Goal: Share content: Share content

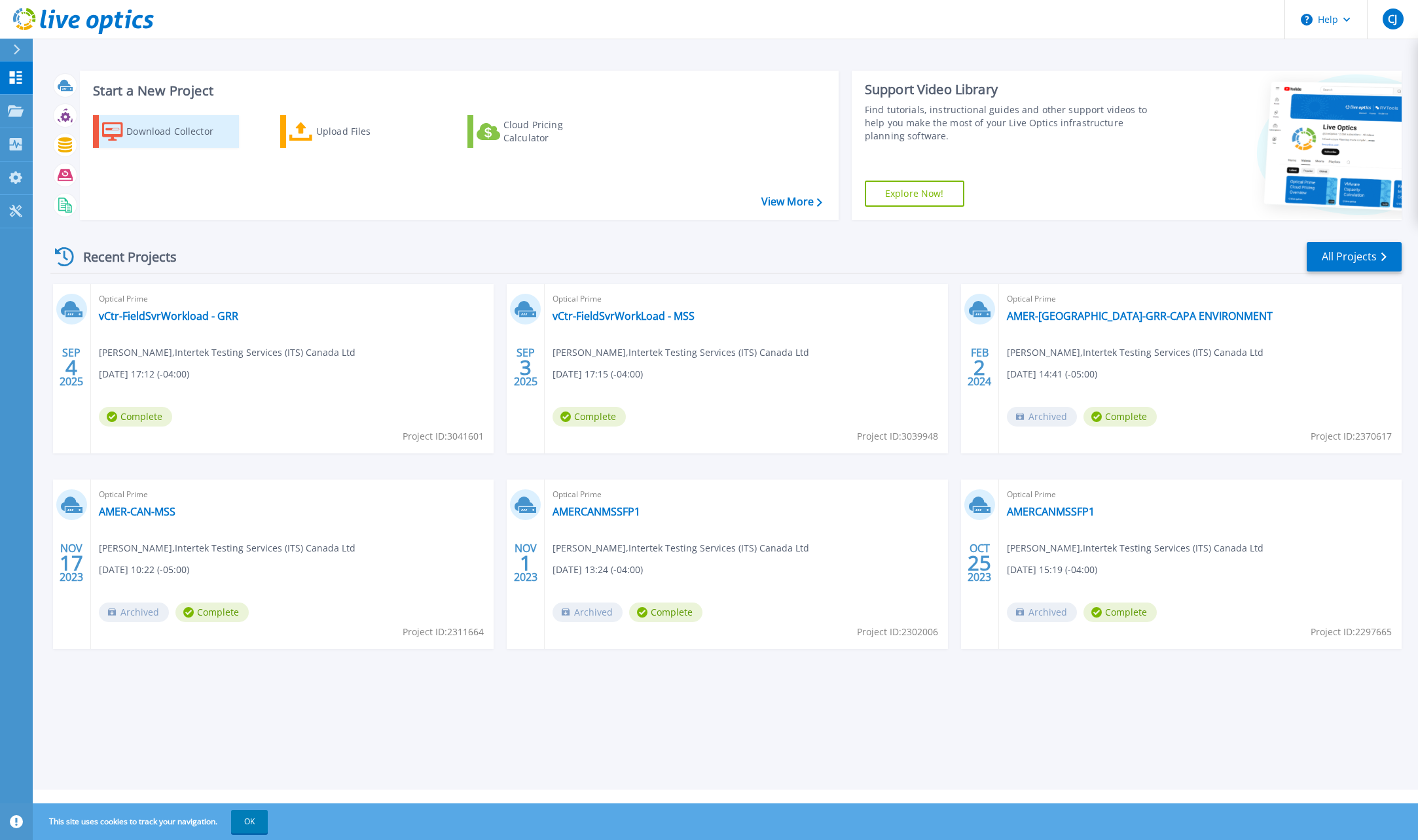
click at [133, 130] on div "Download Collector" at bounding box center [178, 131] width 104 height 26
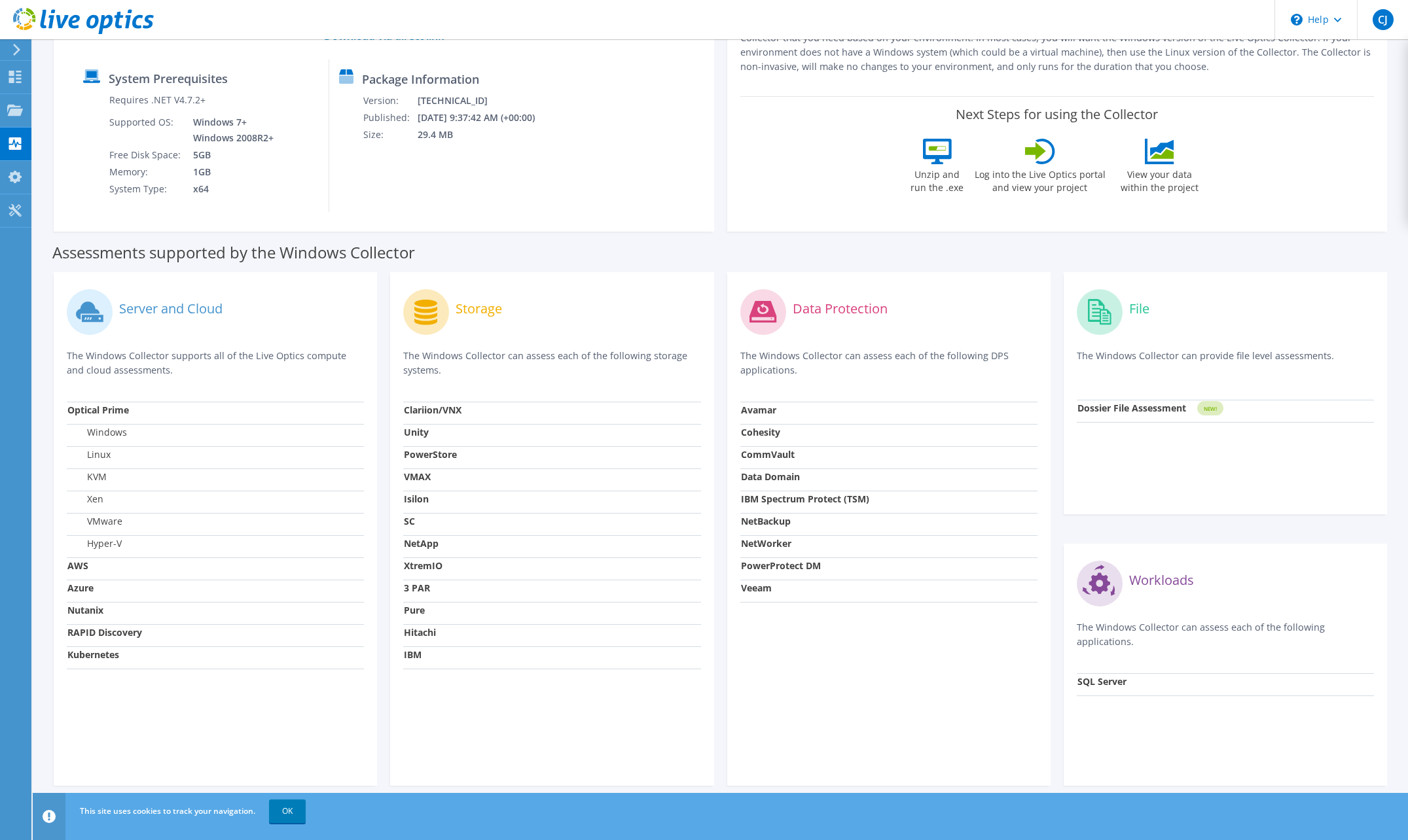
scroll to position [171, 0]
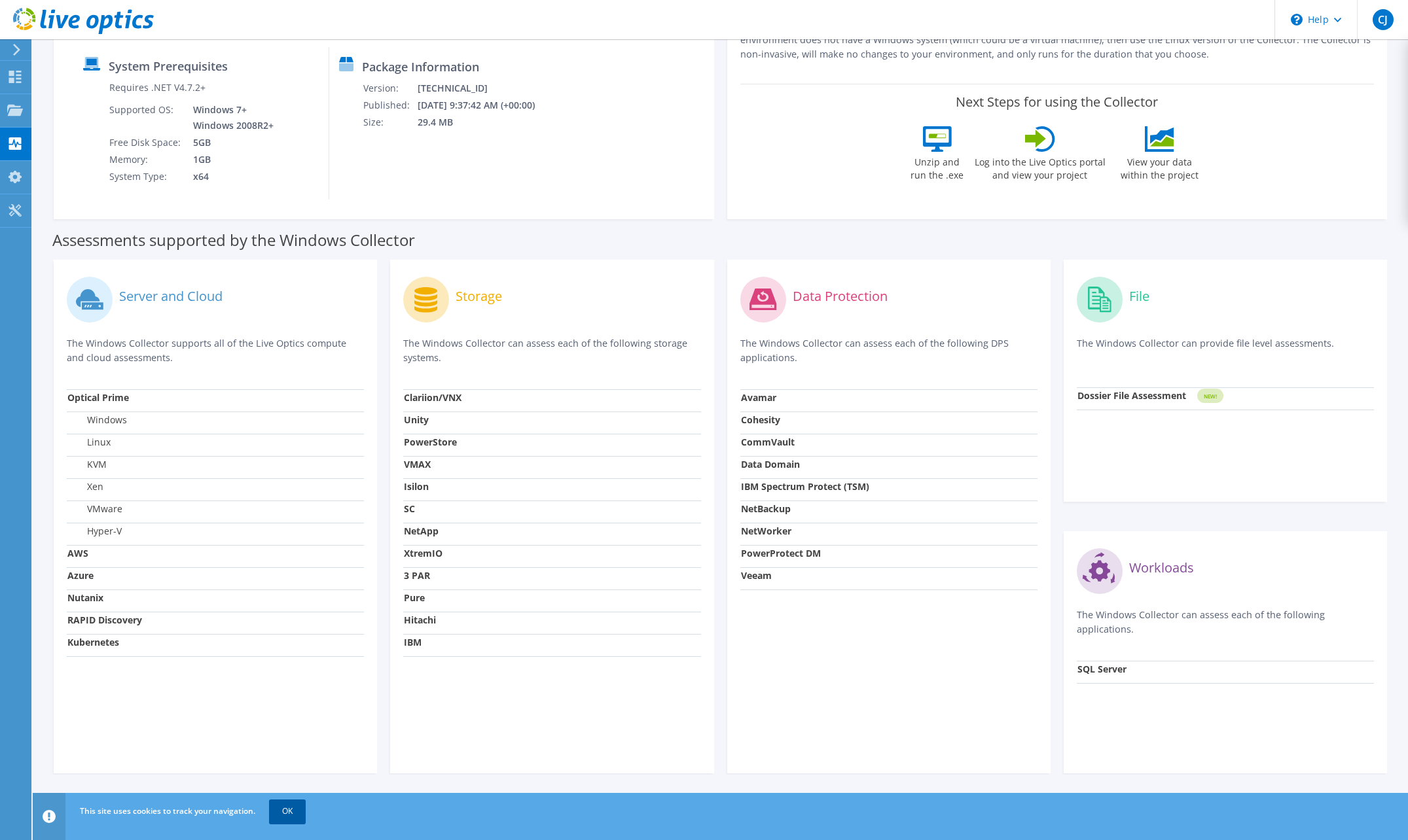
click at [303, 805] on link "OK" at bounding box center [287, 811] width 37 height 23
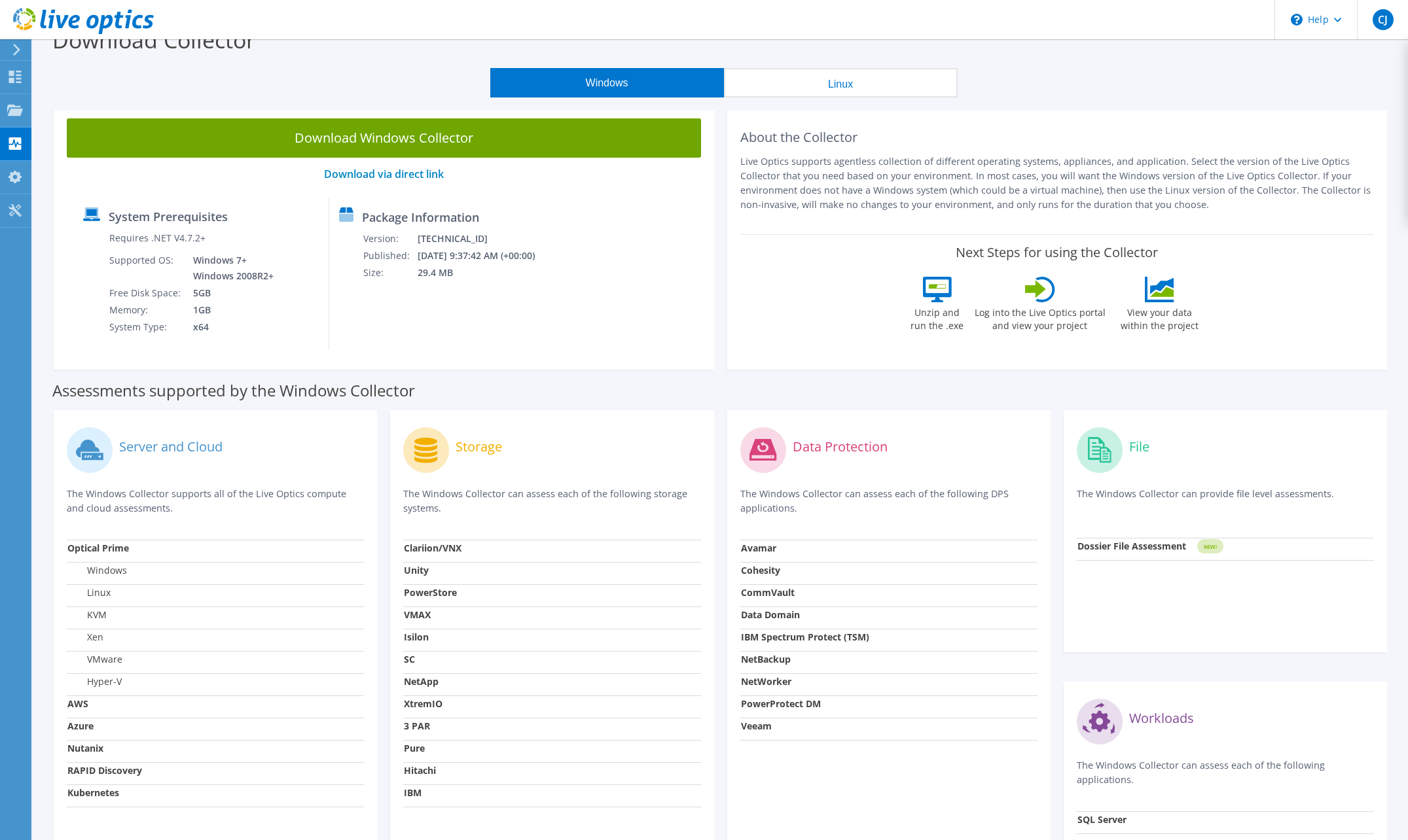
scroll to position [0, 0]
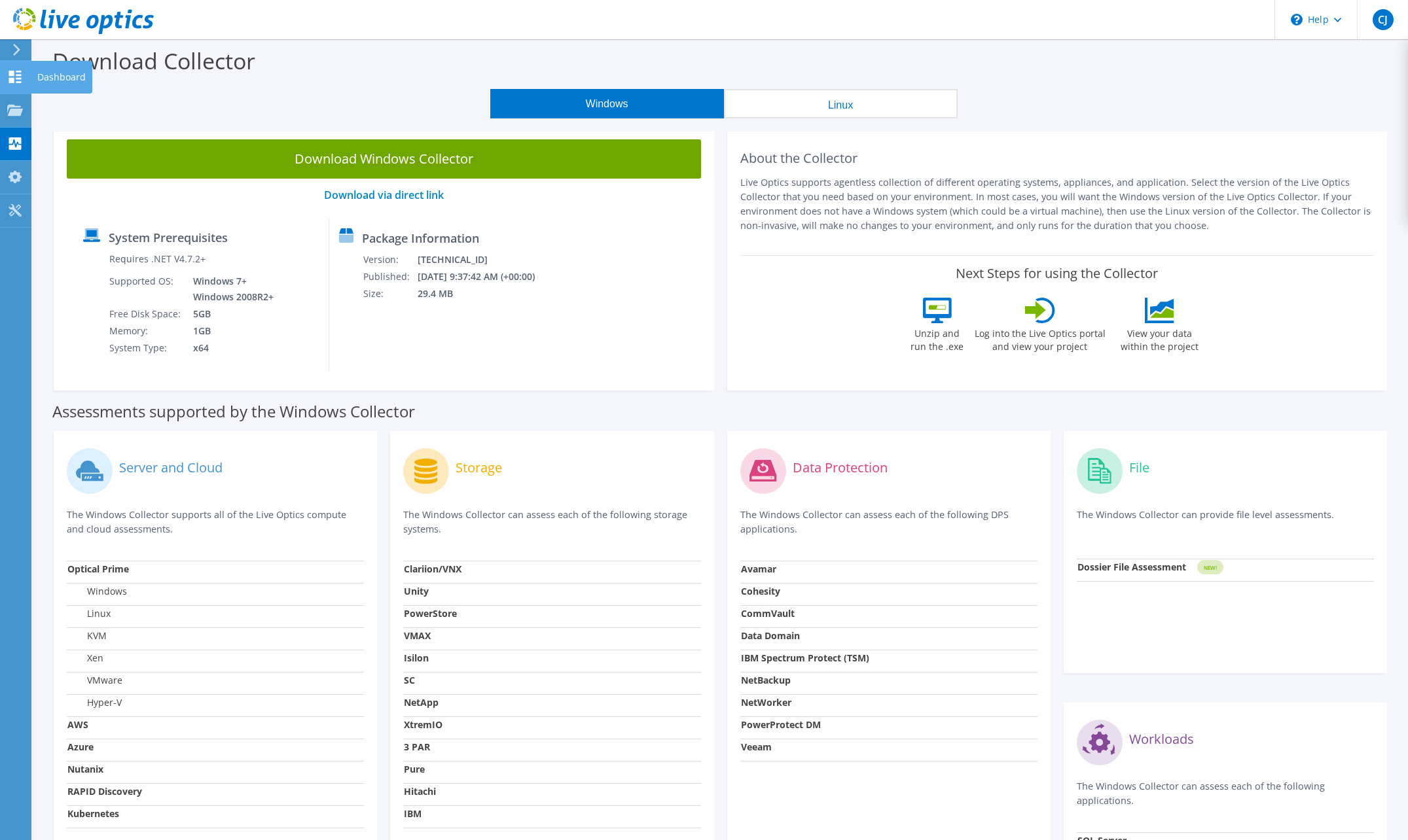
click at [13, 79] on use at bounding box center [15, 77] width 13 height 13
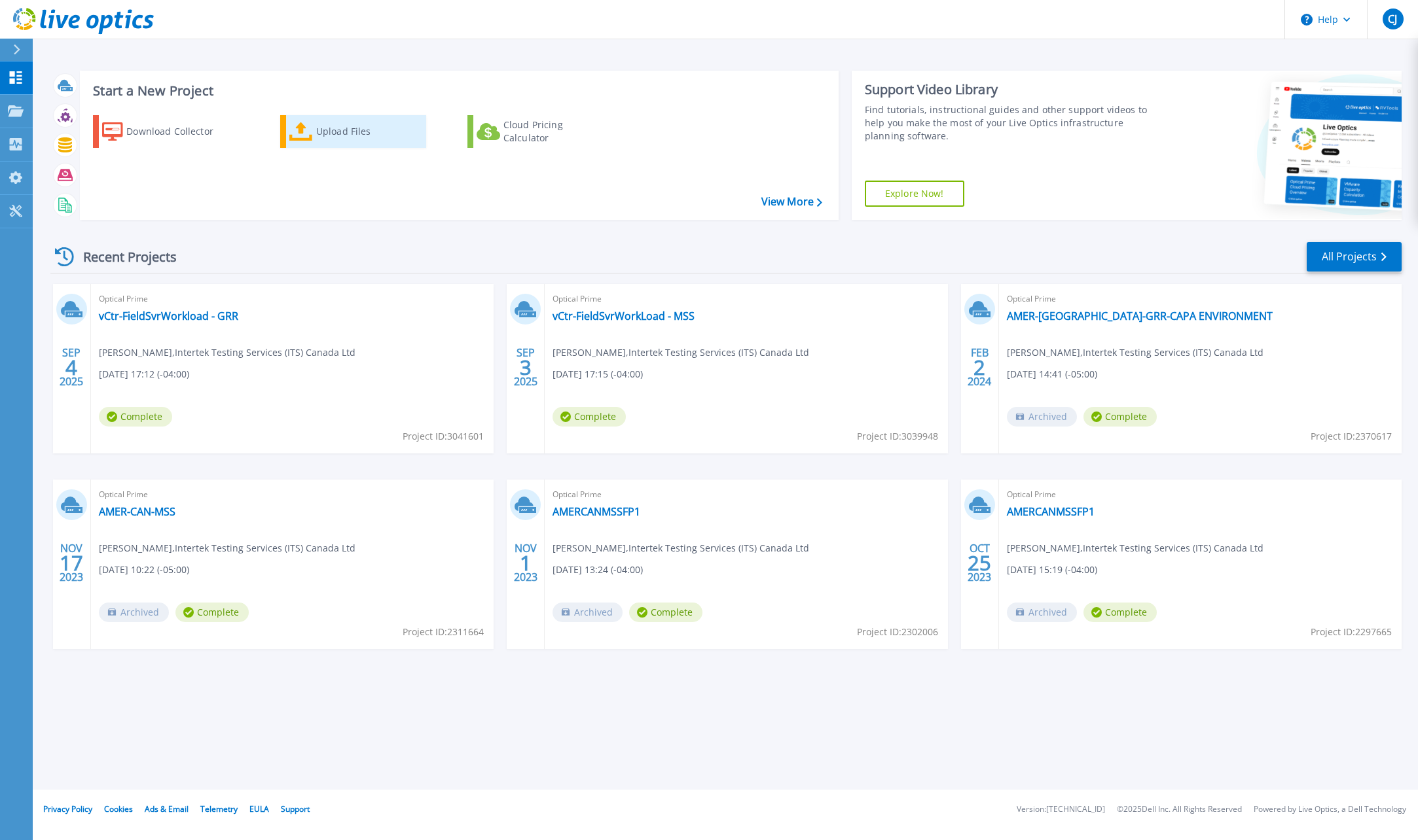
click at [309, 134] on icon at bounding box center [300, 131] width 23 height 19
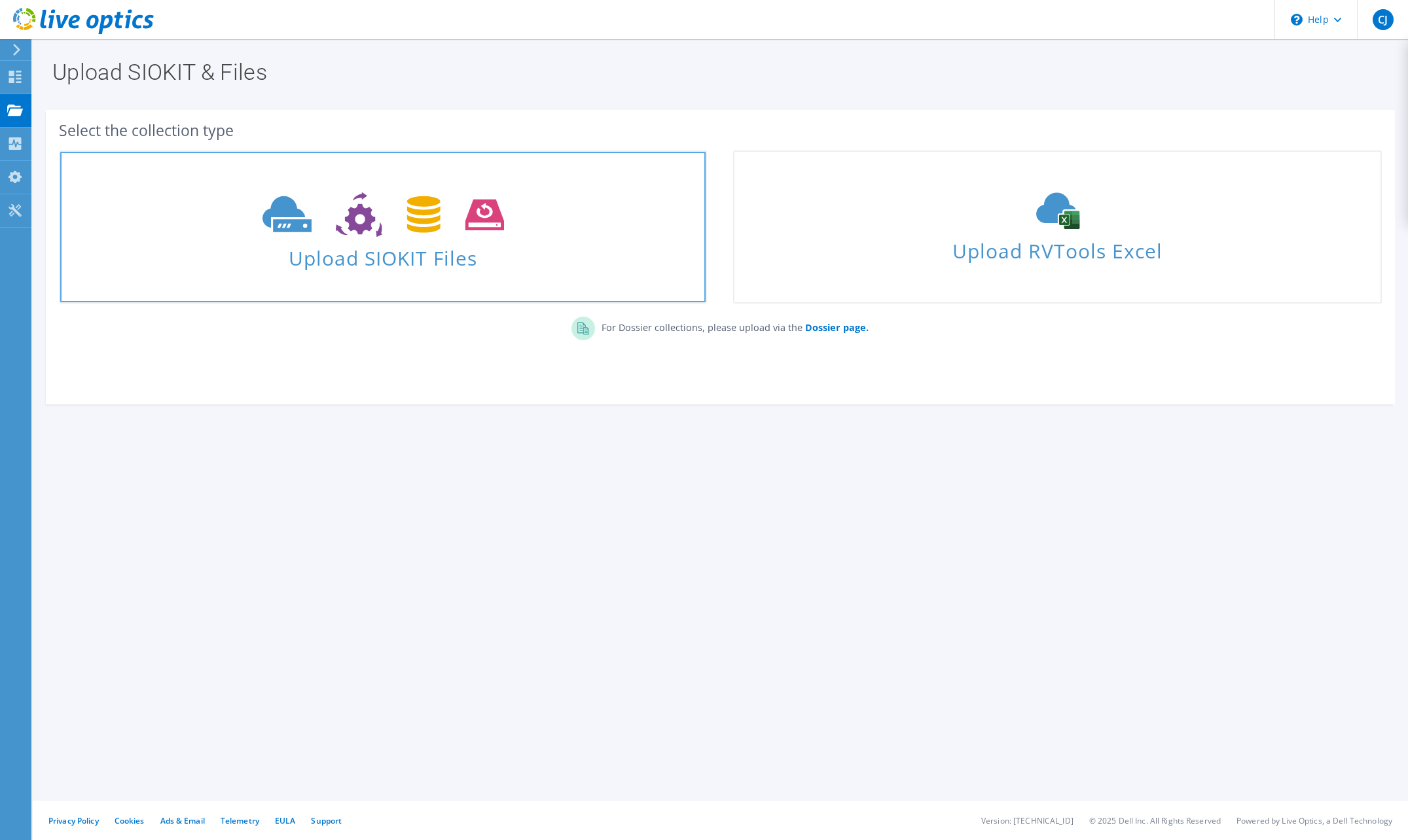
click at [304, 216] on use at bounding box center [384, 215] width 242 height 45
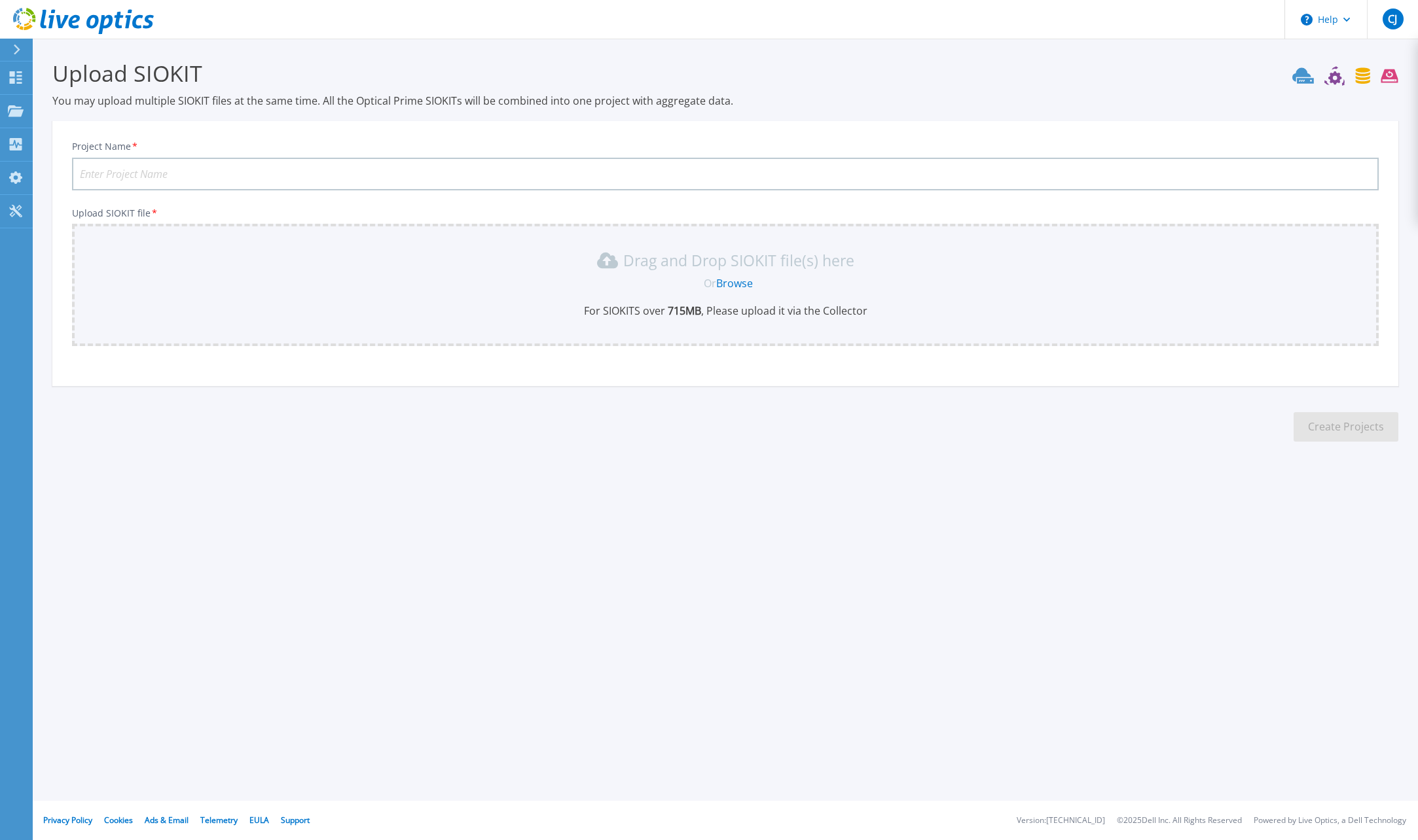
click at [736, 283] on link "Browse" at bounding box center [734, 283] width 37 height 14
click at [18, 75] on icon at bounding box center [16, 77] width 13 height 13
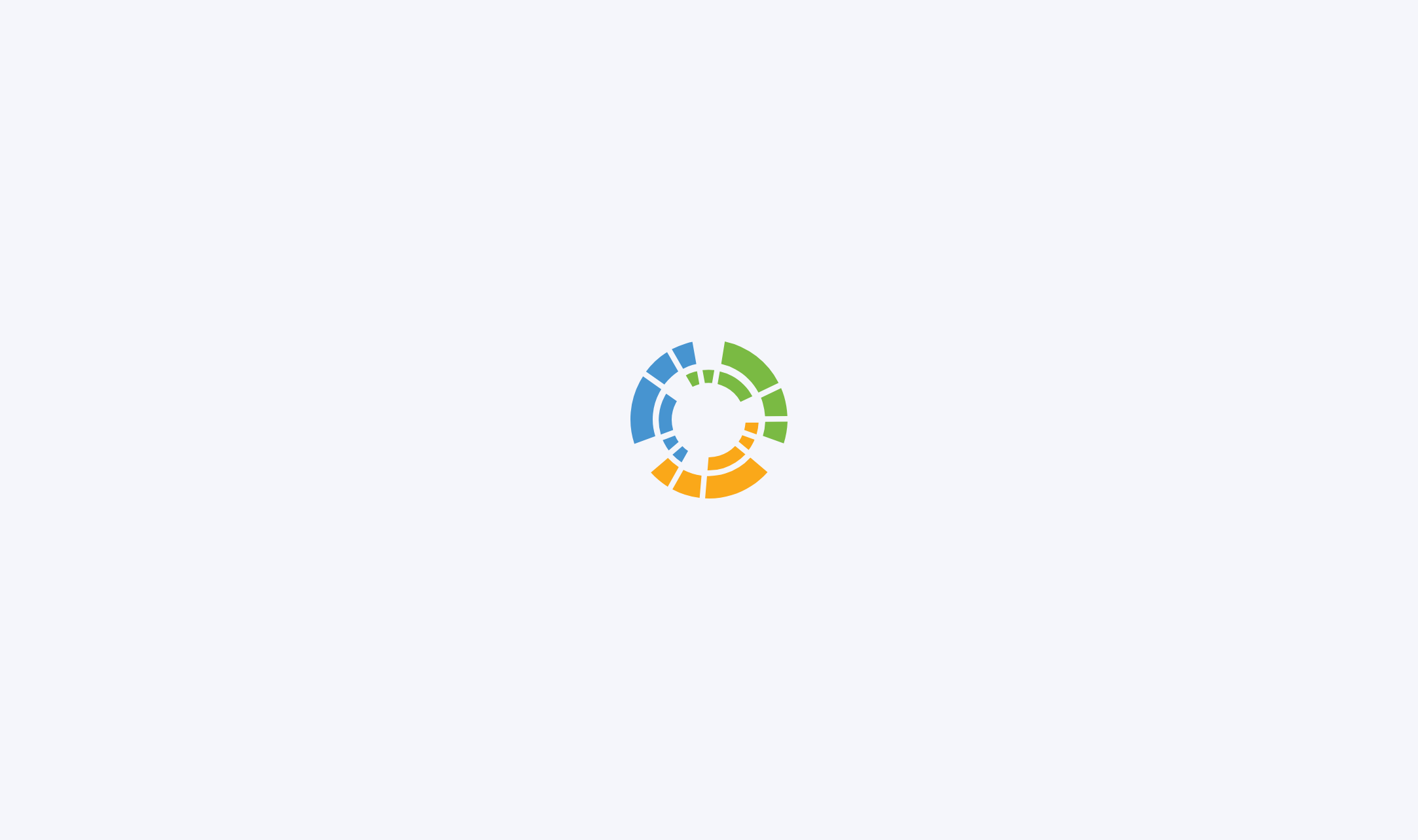
click at [52, 78] on div at bounding box center [709, 420] width 1418 height 840
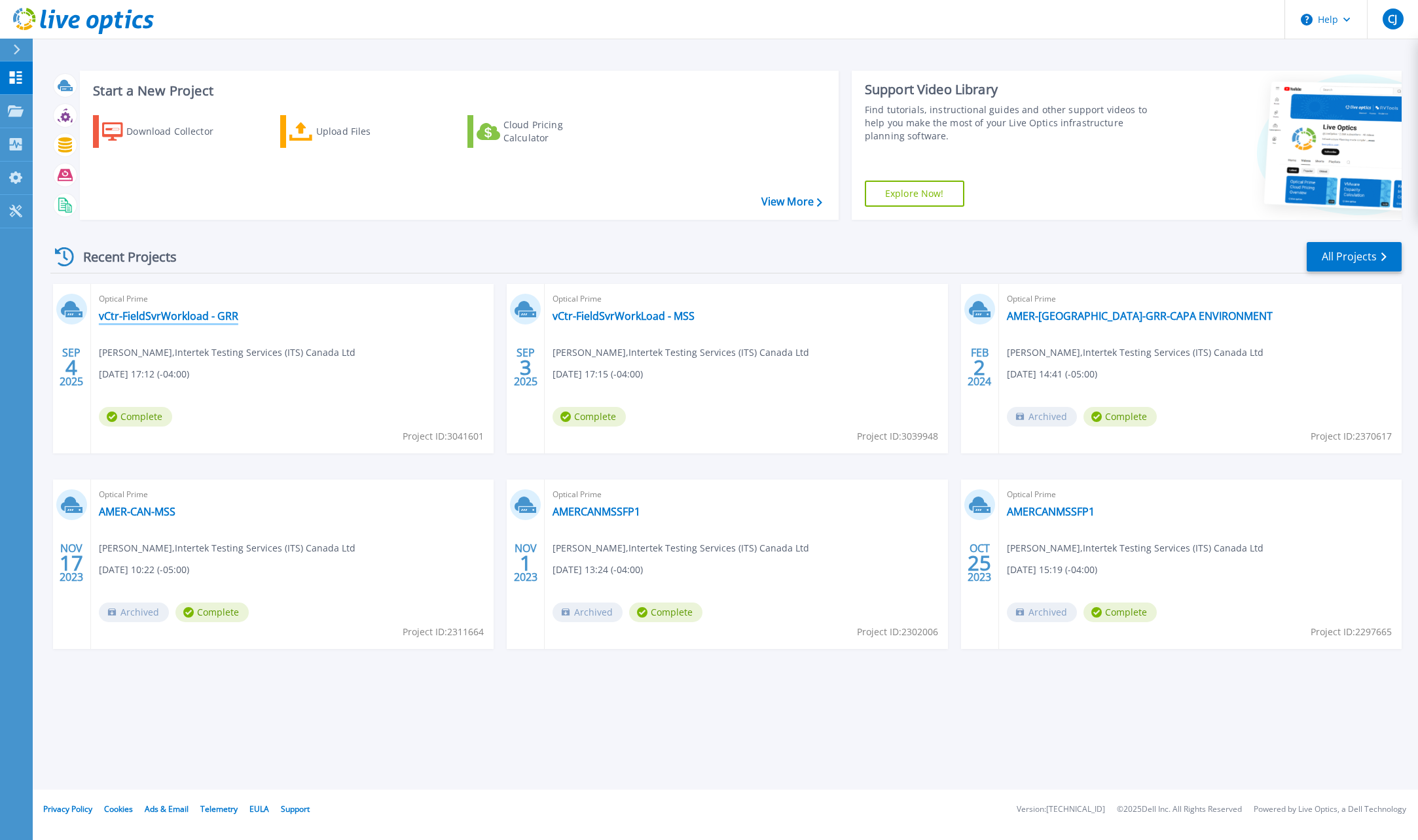
click at [143, 317] on link "vCtr-FieldSvrWorkload - GRR" at bounding box center [169, 315] width 140 height 13
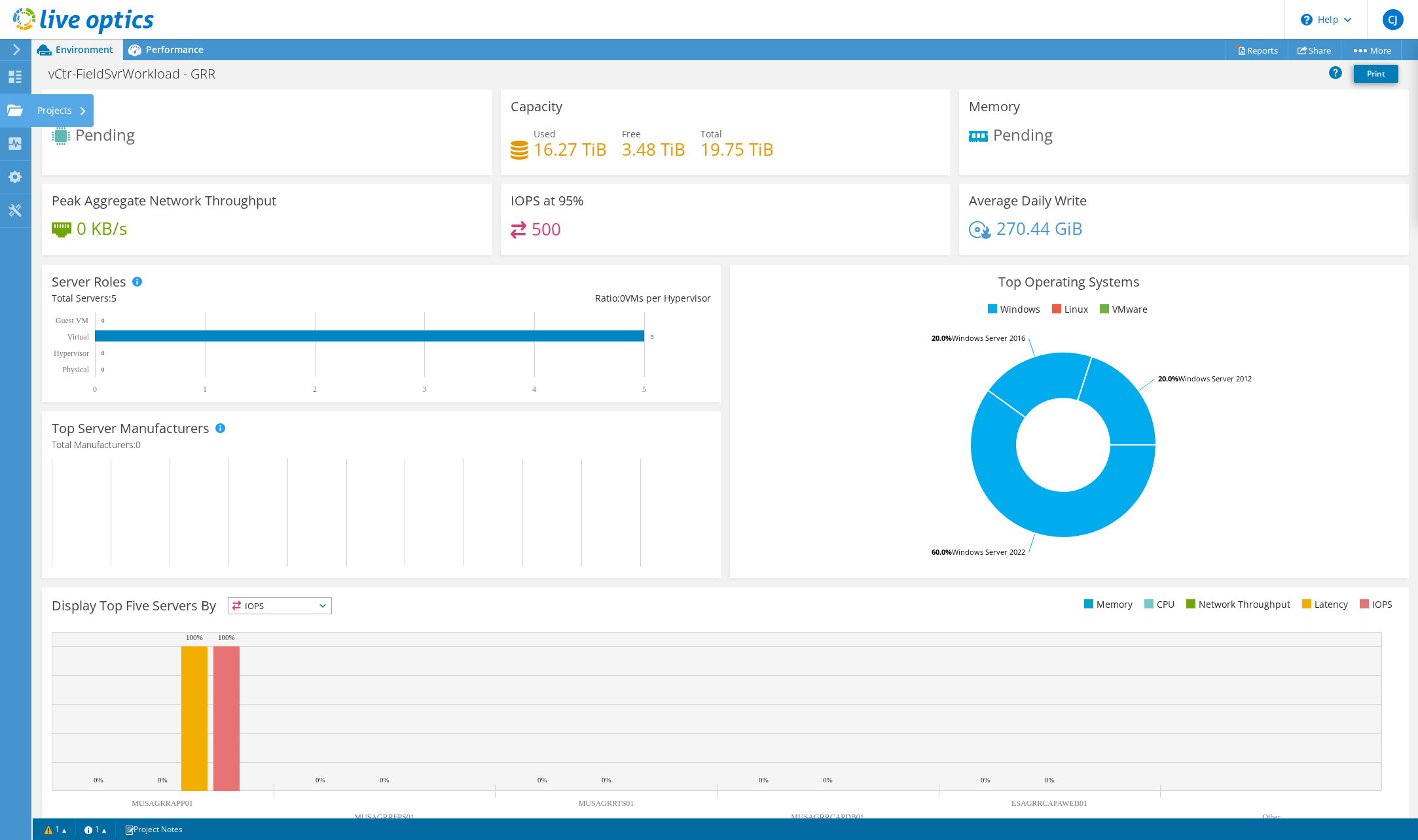
click at [65, 102] on div "Projects" at bounding box center [62, 111] width 63 height 33
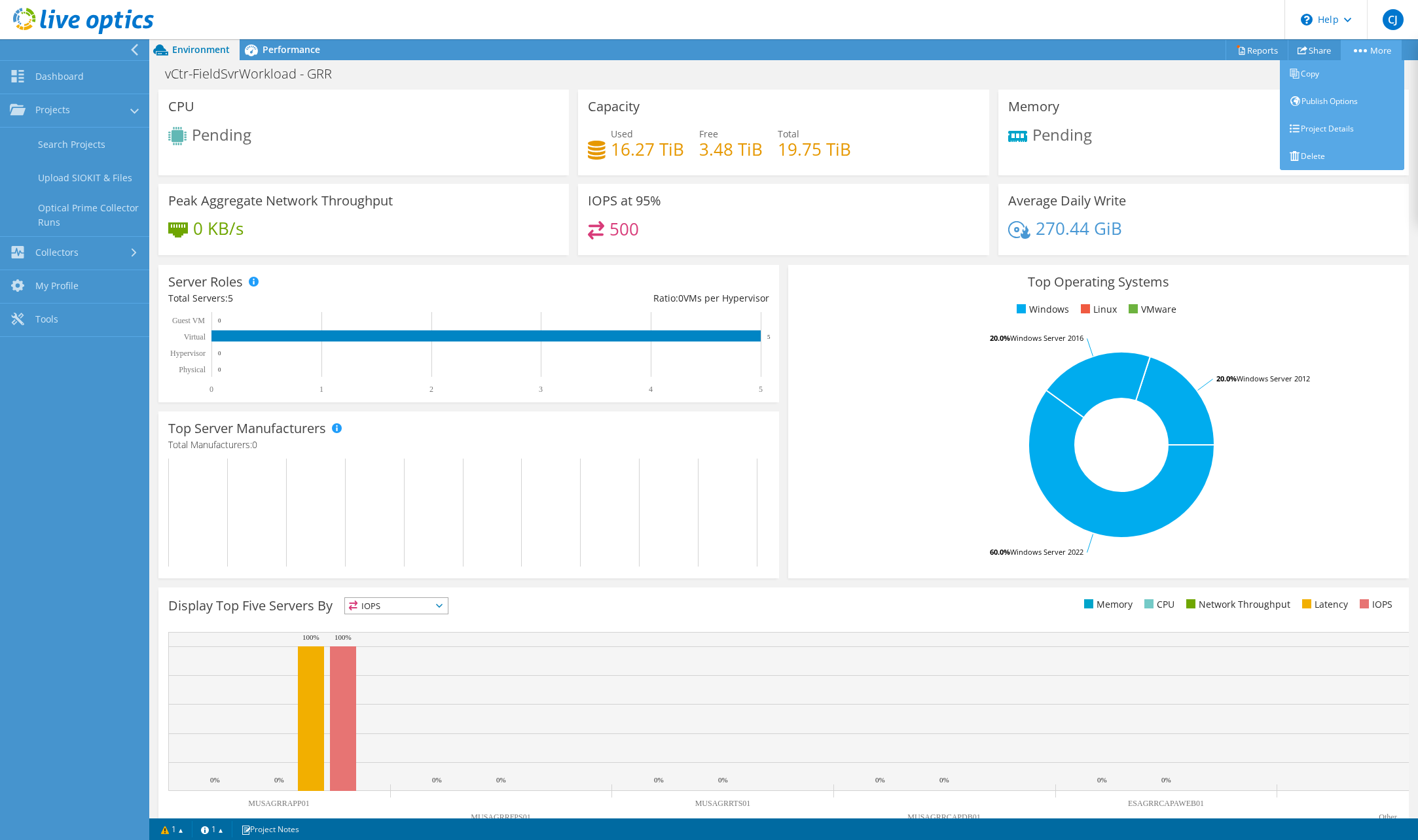
click at [1361, 53] on link "More" at bounding box center [1371, 50] width 61 height 20
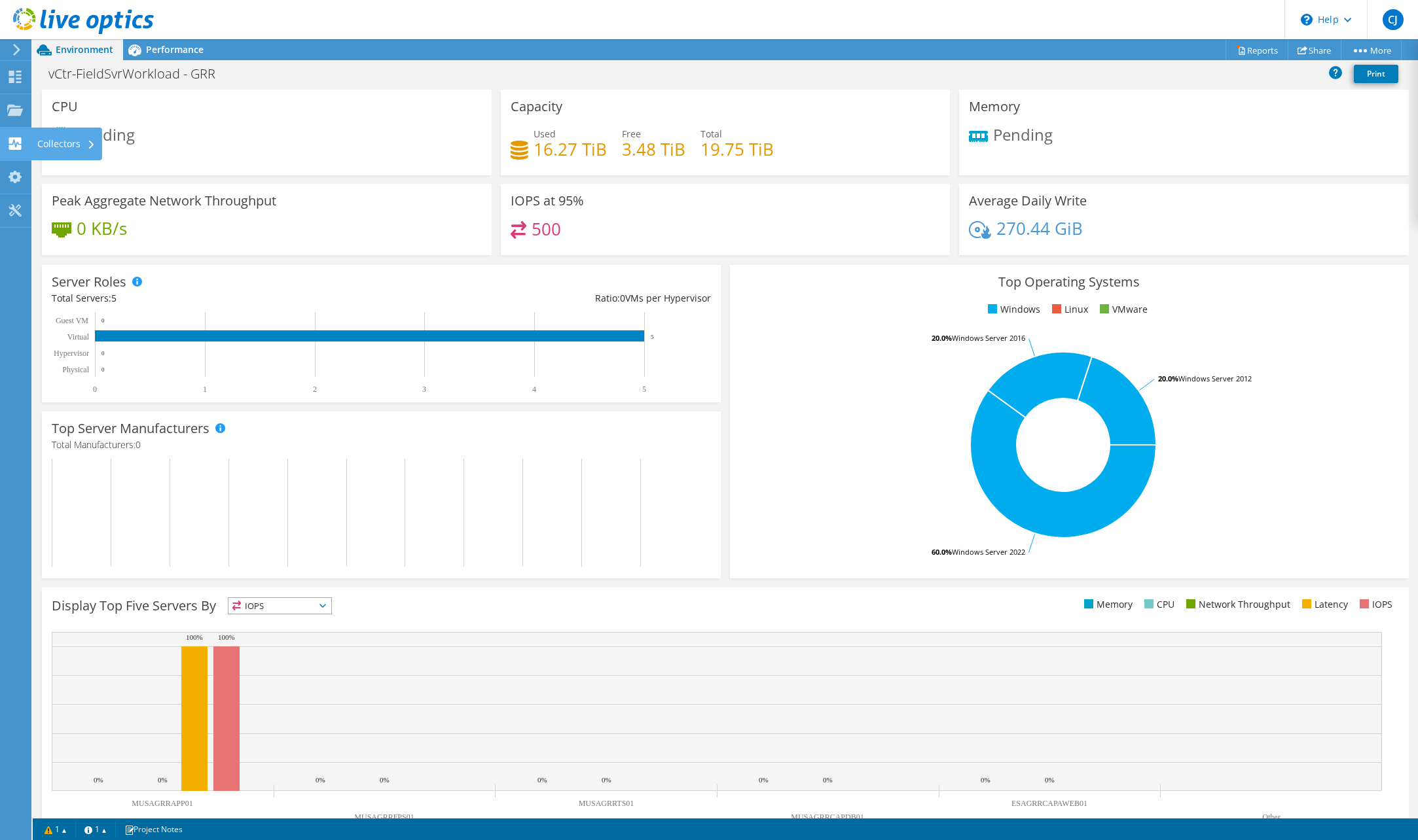
click at [16, 142] on use at bounding box center [15, 143] width 13 height 13
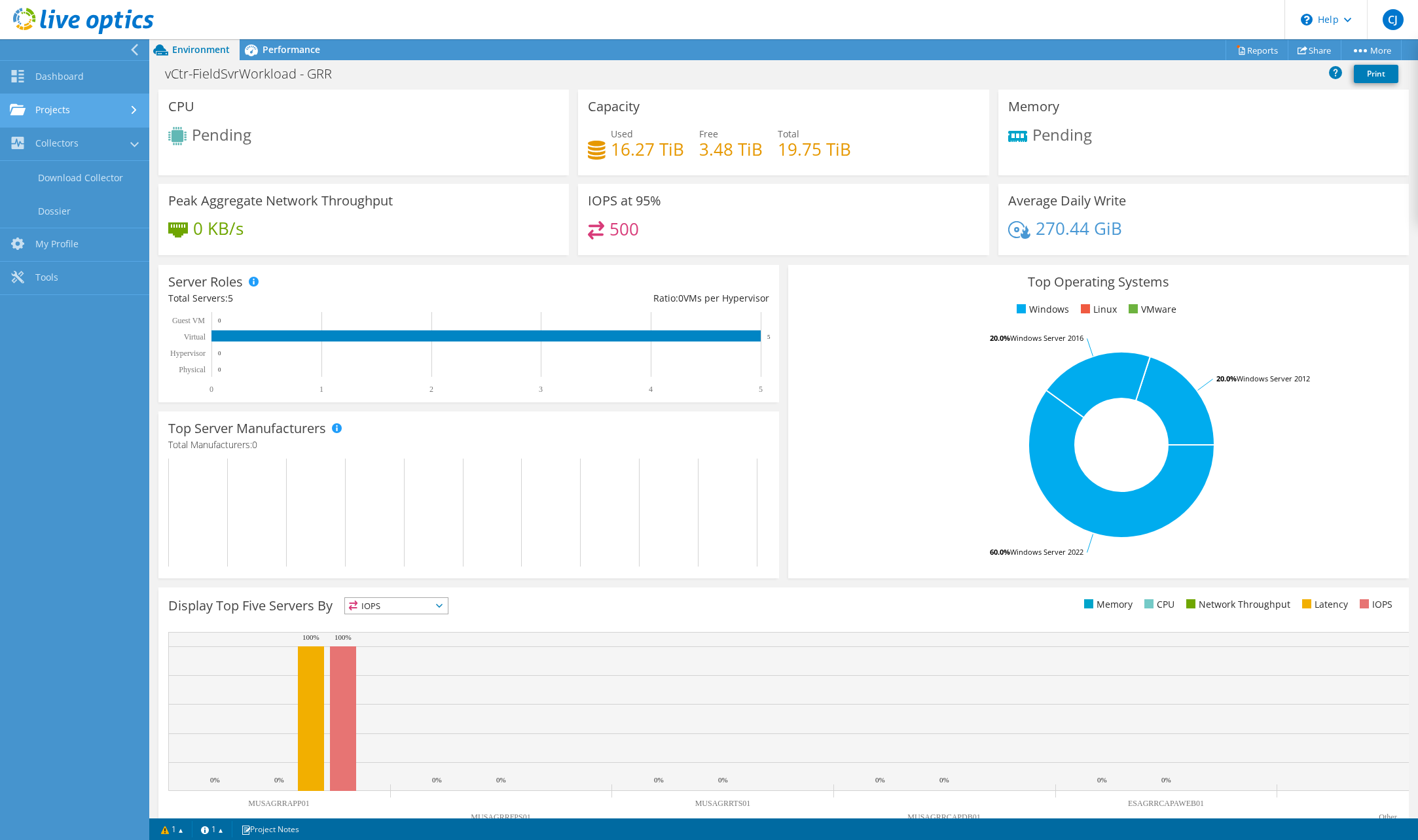
click at [50, 111] on link "Projects" at bounding box center [74, 111] width 149 height 33
click at [48, 105] on link "Projects" at bounding box center [74, 111] width 149 height 33
click at [47, 80] on link "Dashboard" at bounding box center [74, 77] width 149 height 33
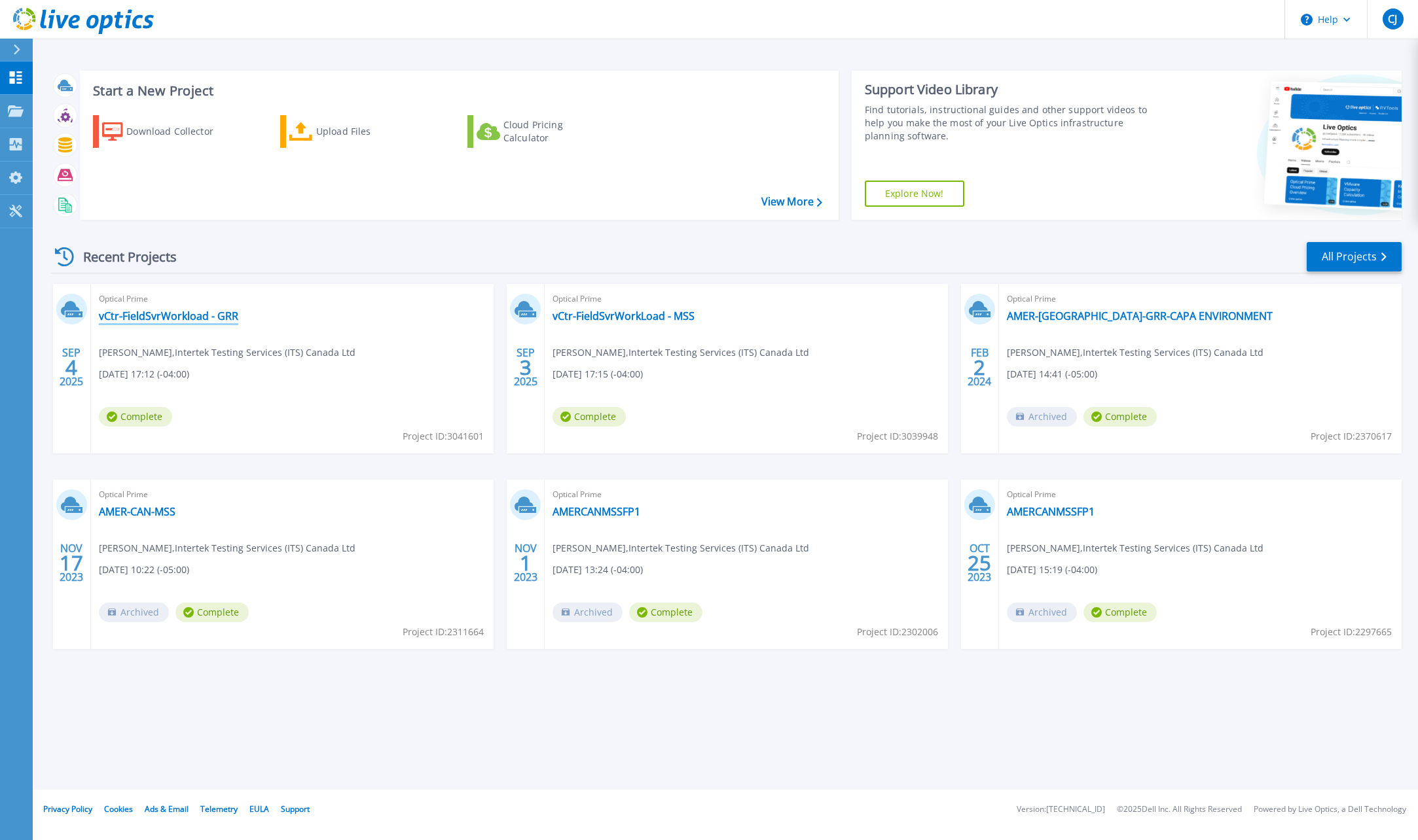
click at [158, 319] on link "vCtr-FieldSvrWorkload - GRR" at bounding box center [169, 315] width 140 height 13
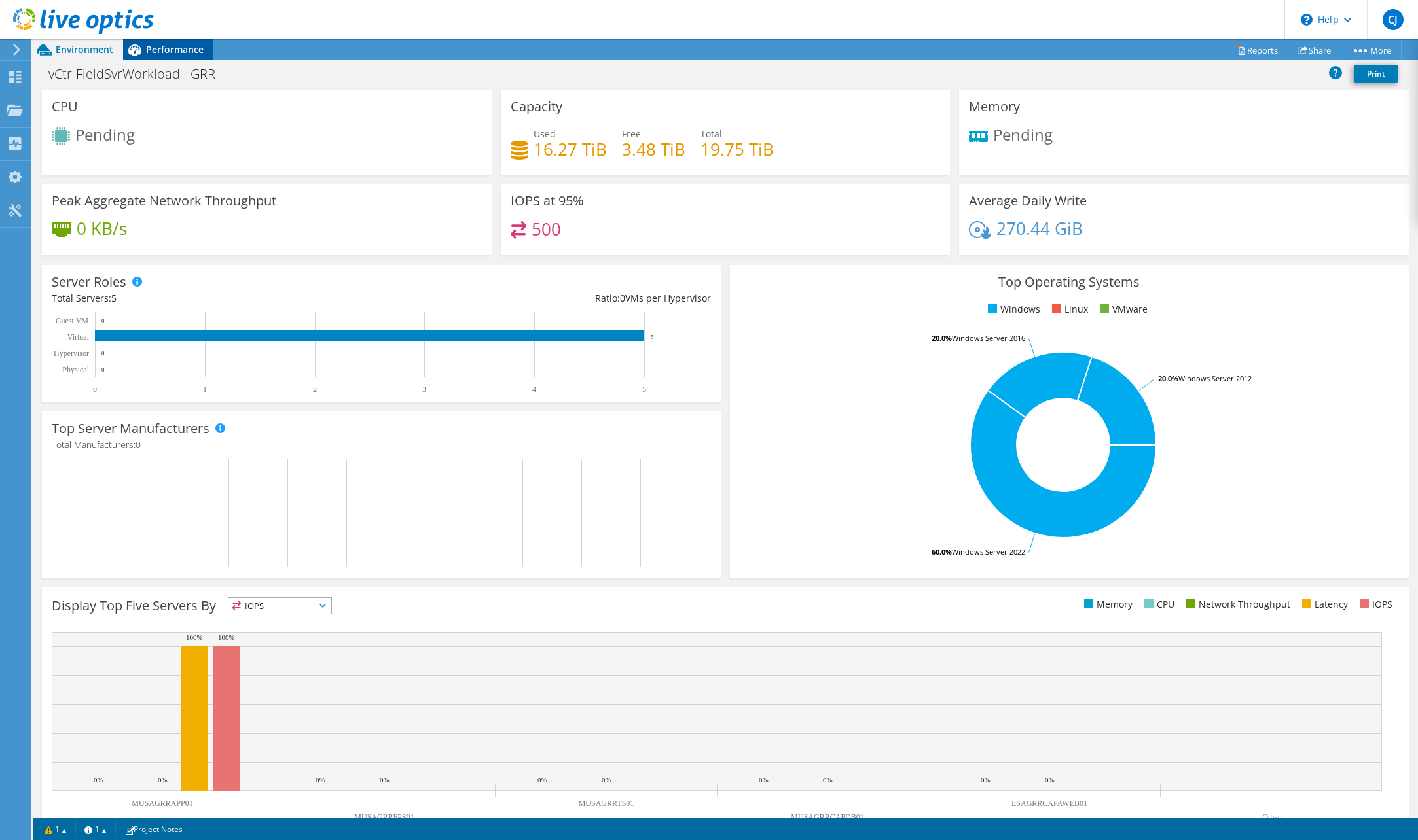
click at [158, 44] on span "Performance" at bounding box center [174, 50] width 58 height 13
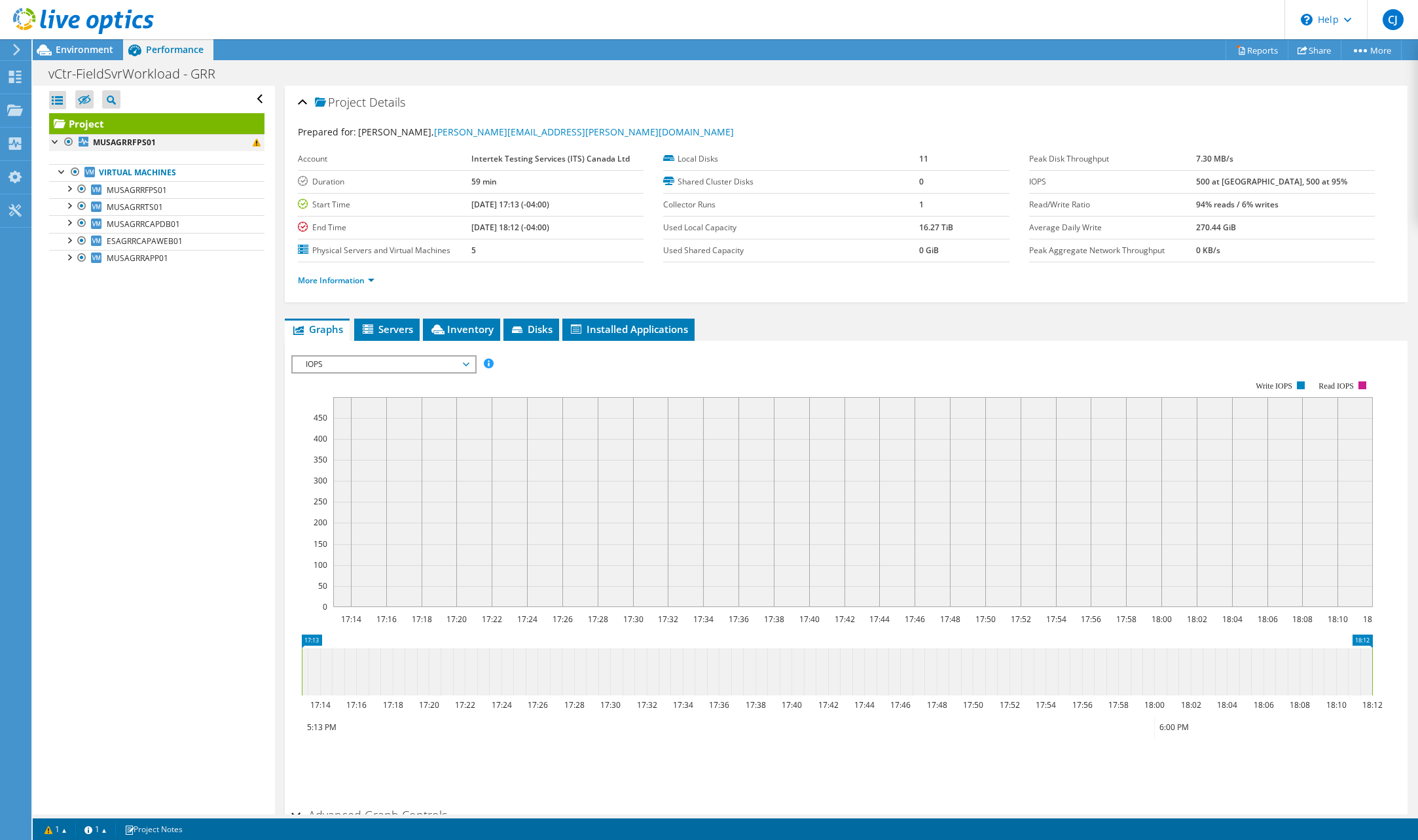
click at [53, 144] on div at bounding box center [55, 140] width 13 height 13
click at [55, 144] on div at bounding box center [55, 140] width 13 height 13
click at [72, 185] on div at bounding box center [68, 187] width 13 height 13
click at [69, 191] on div at bounding box center [68, 187] width 13 height 13
click at [95, 431] on div "Open All Close All Hide Excluded Nodes Project Tree Filter" at bounding box center [154, 450] width 242 height 729
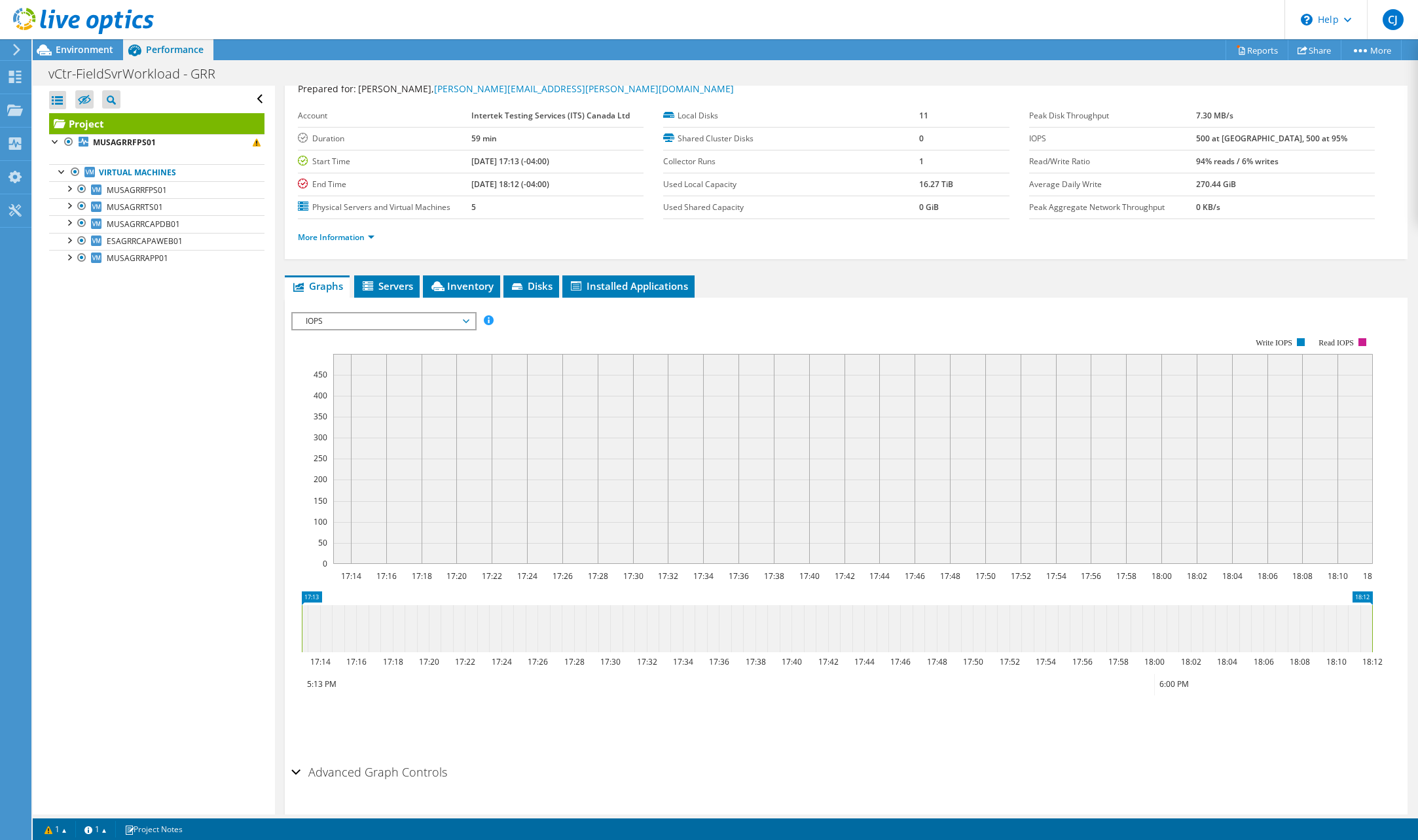
scroll to position [65, 0]
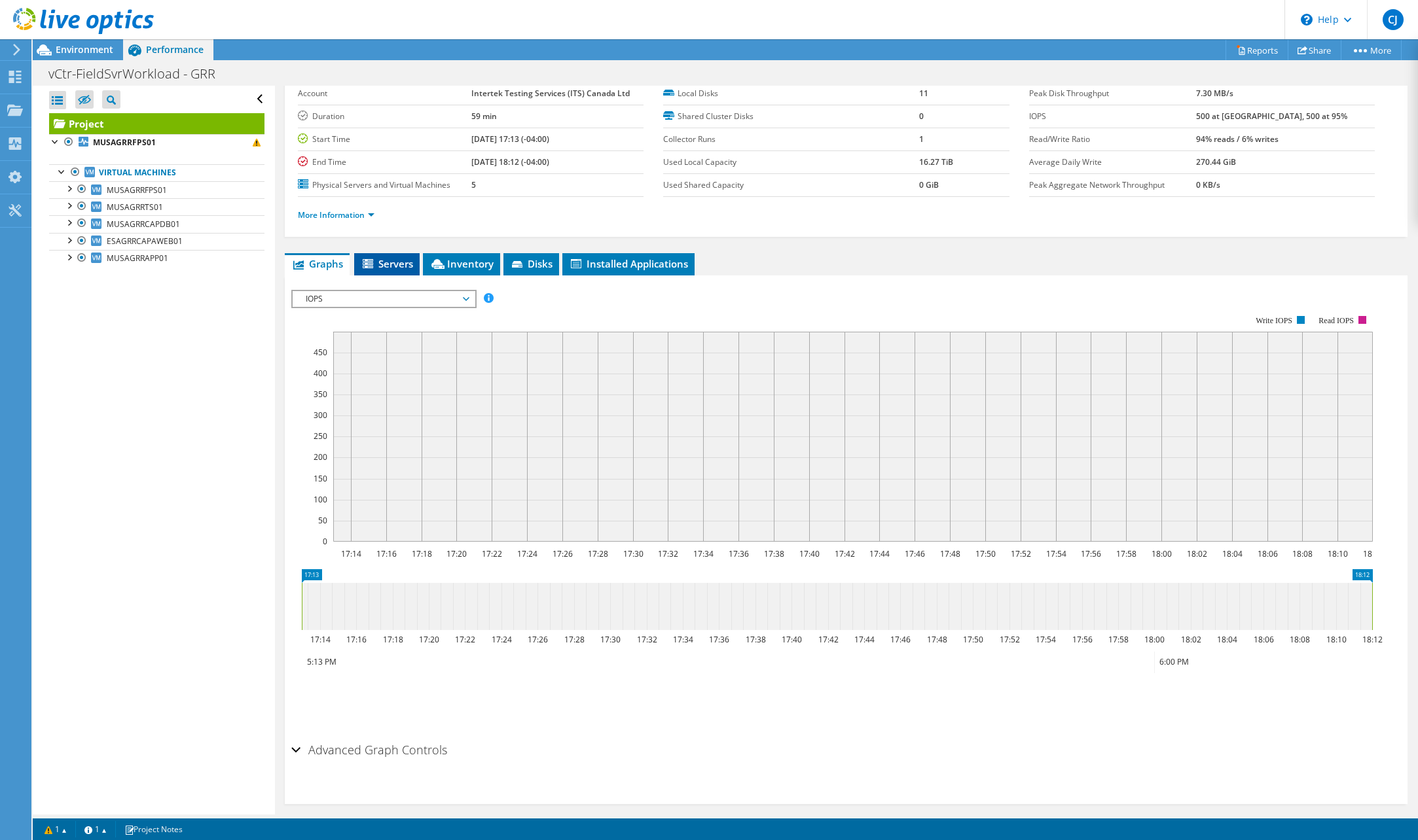
click at [385, 260] on span "Servers" at bounding box center [387, 263] width 53 height 13
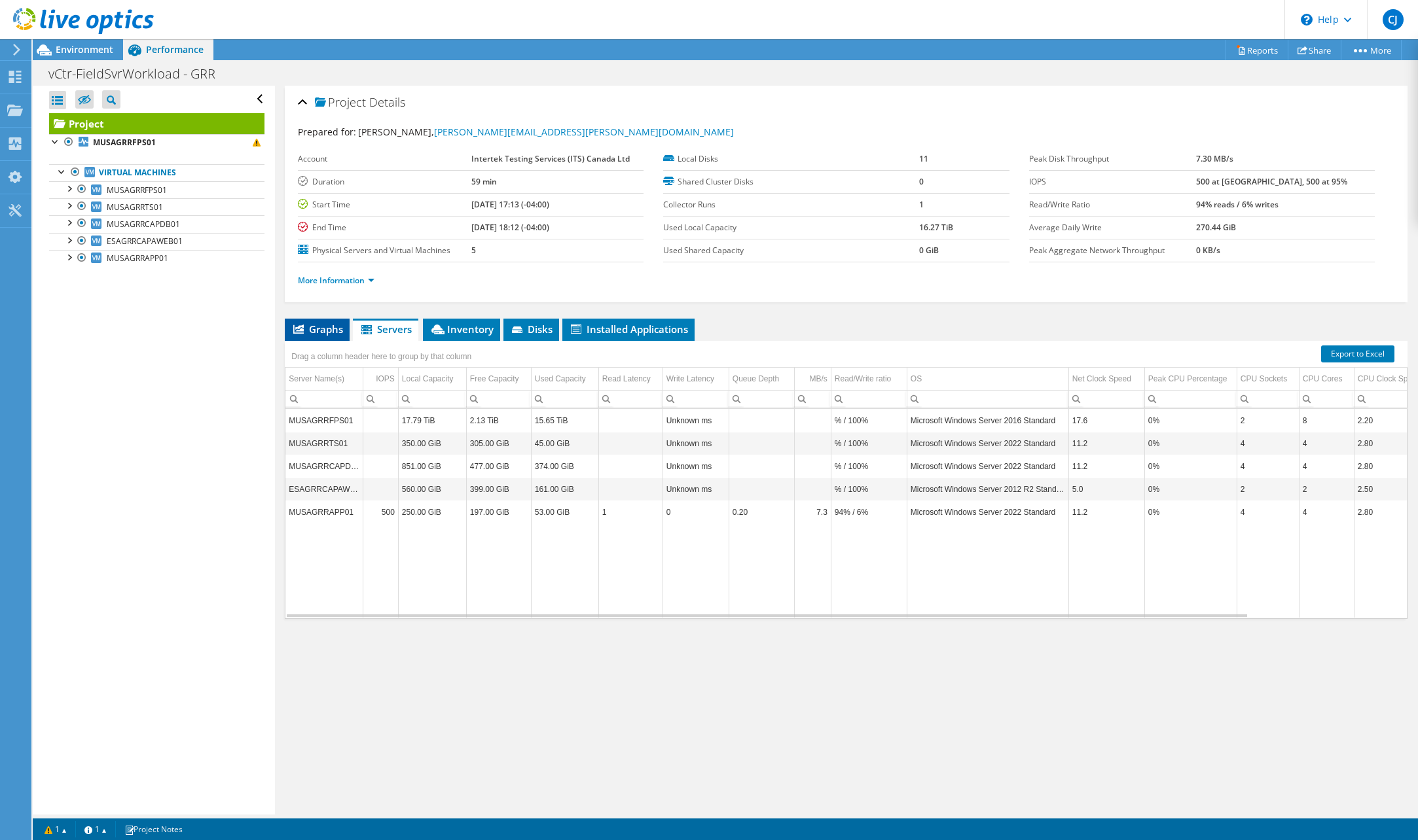
click at [321, 332] on span "Graphs" at bounding box center [317, 329] width 52 height 13
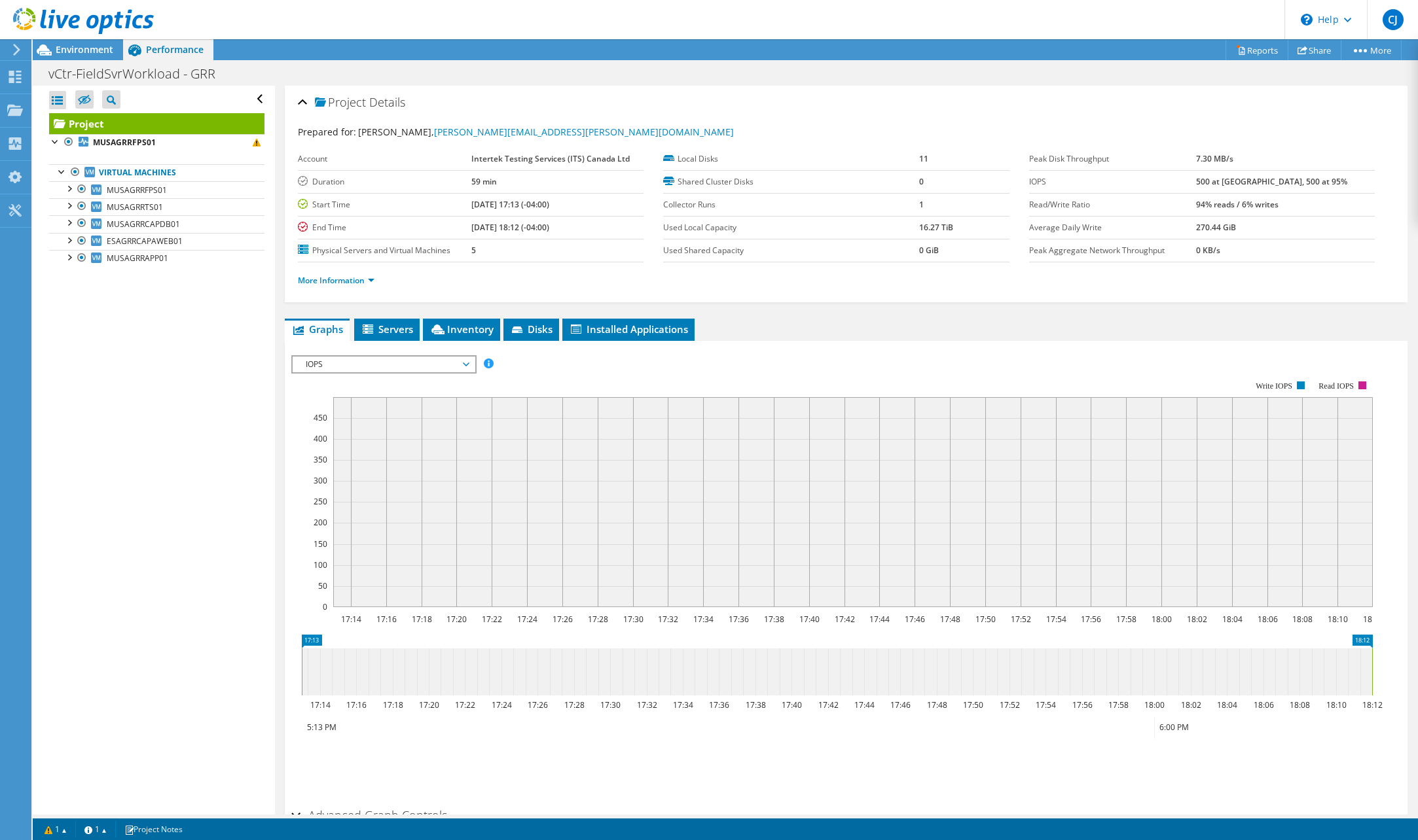
click at [469, 365] on span "IOPS" at bounding box center [383, 364] width 181 height 16
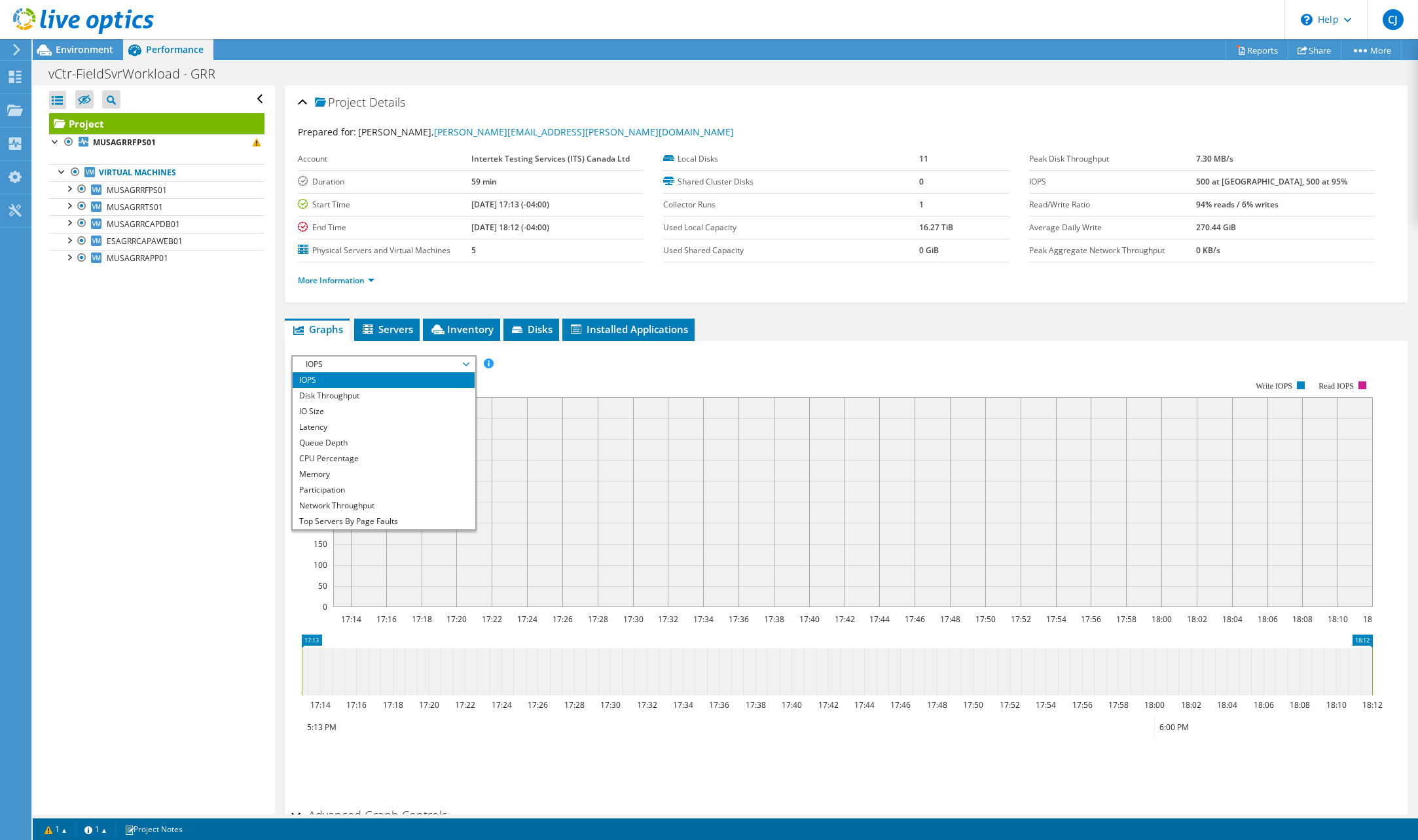
click at [469, 365] on span "IOPS" at bounding box center [383, 364] width 181 height 16
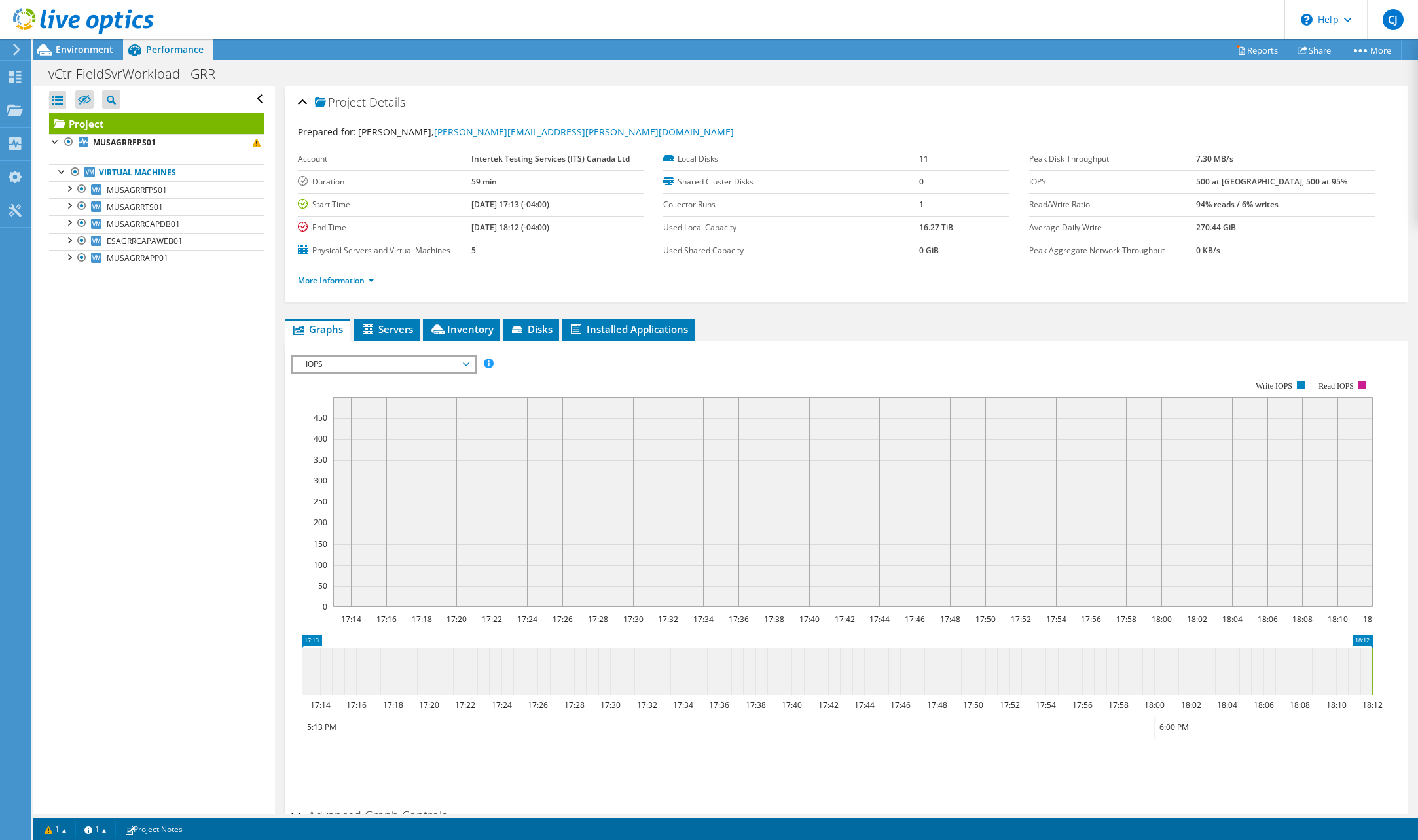
click at [1160, 354] on div "IOPS Disk Throughput IO Size Latency Queue Depth CPU Percentage Memory Page Fau…" at bounding box center [846, 576] width 1109 height 453
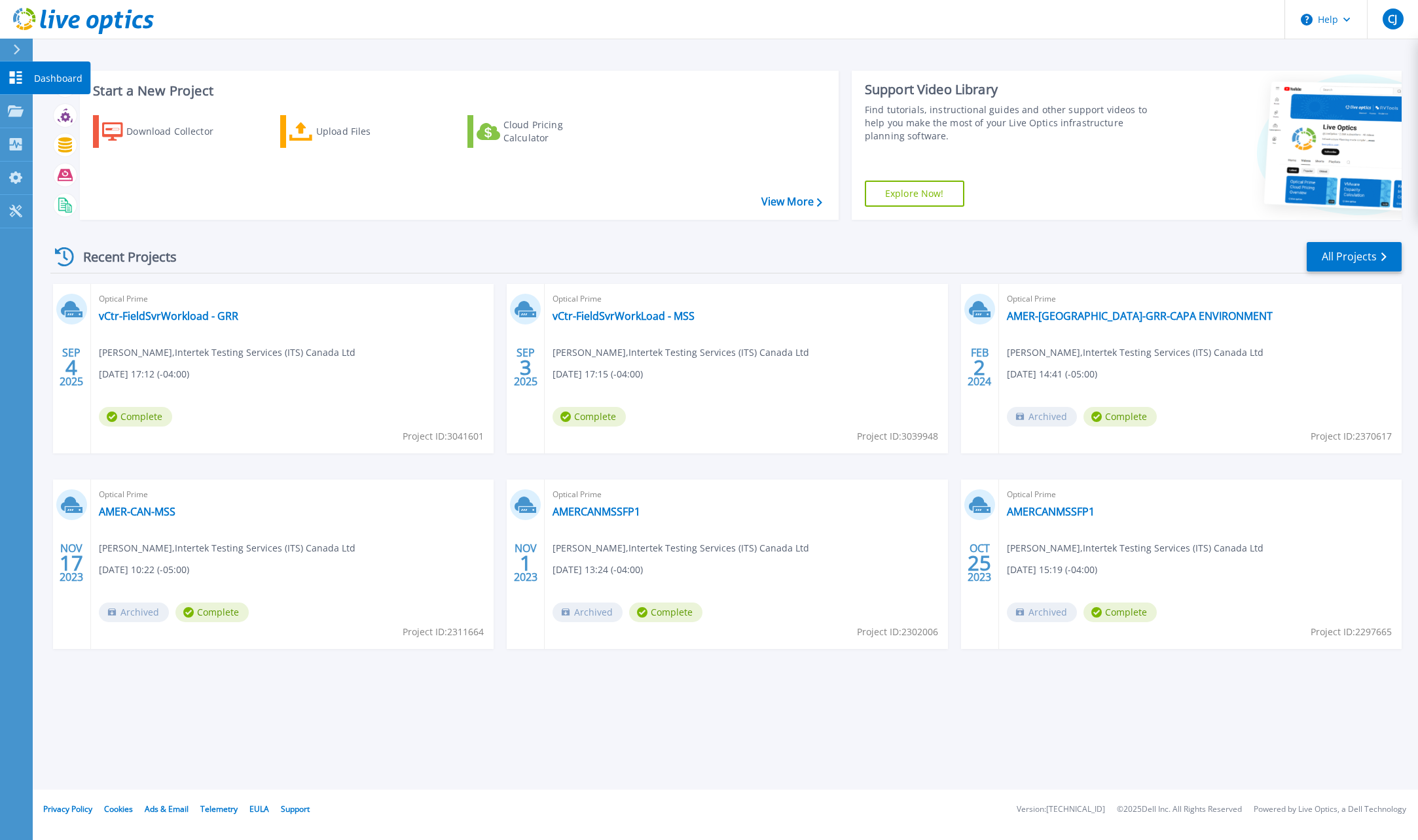
click at [14, 79] on icon at bounding box center [16, 77] width 13 height 13
click at [324, 136] on div "Upload Files" at bounding box center [368, 131] width 104 height 26
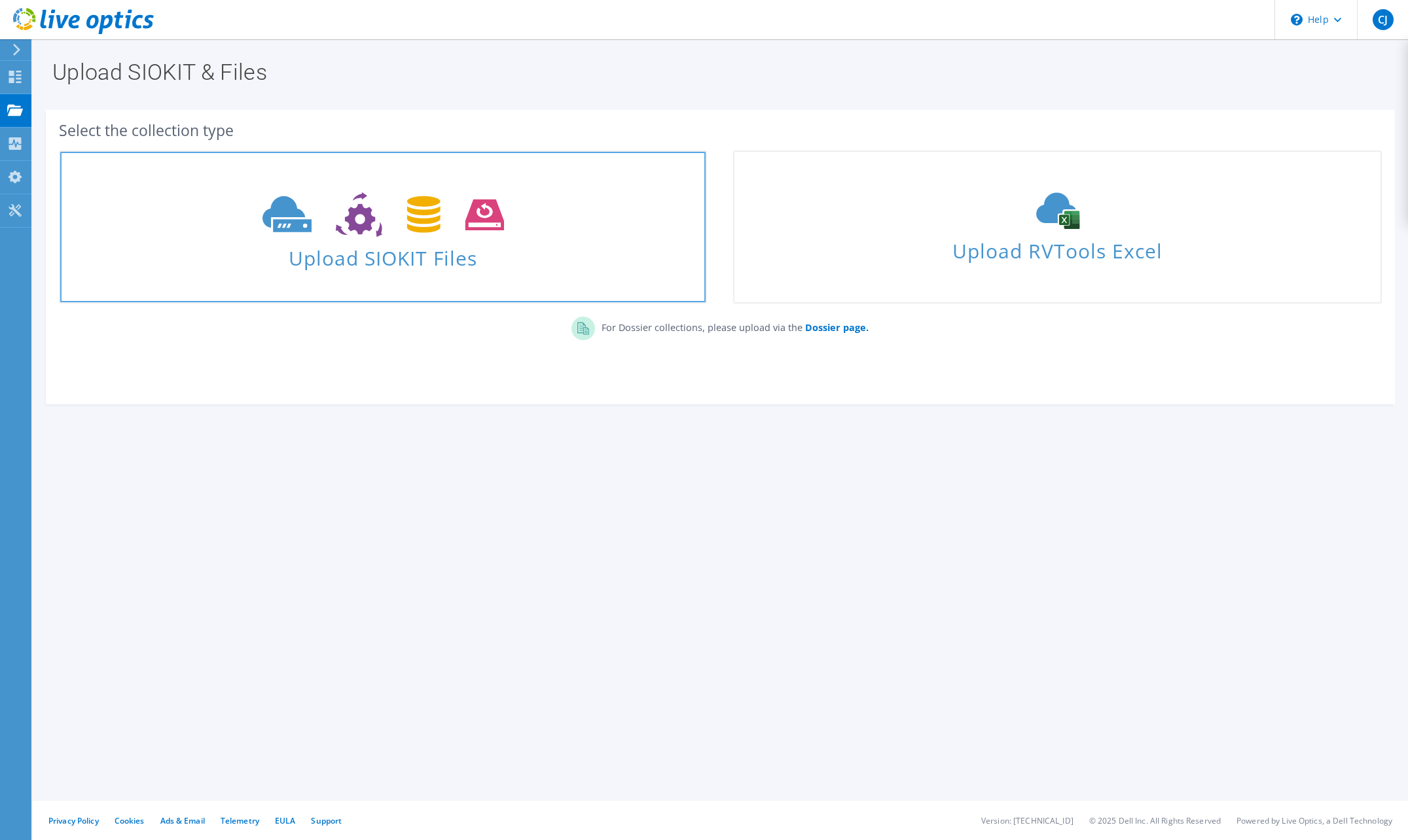
click at [392, 218] on icon at bounding box center [384, 215] width 242 height 45
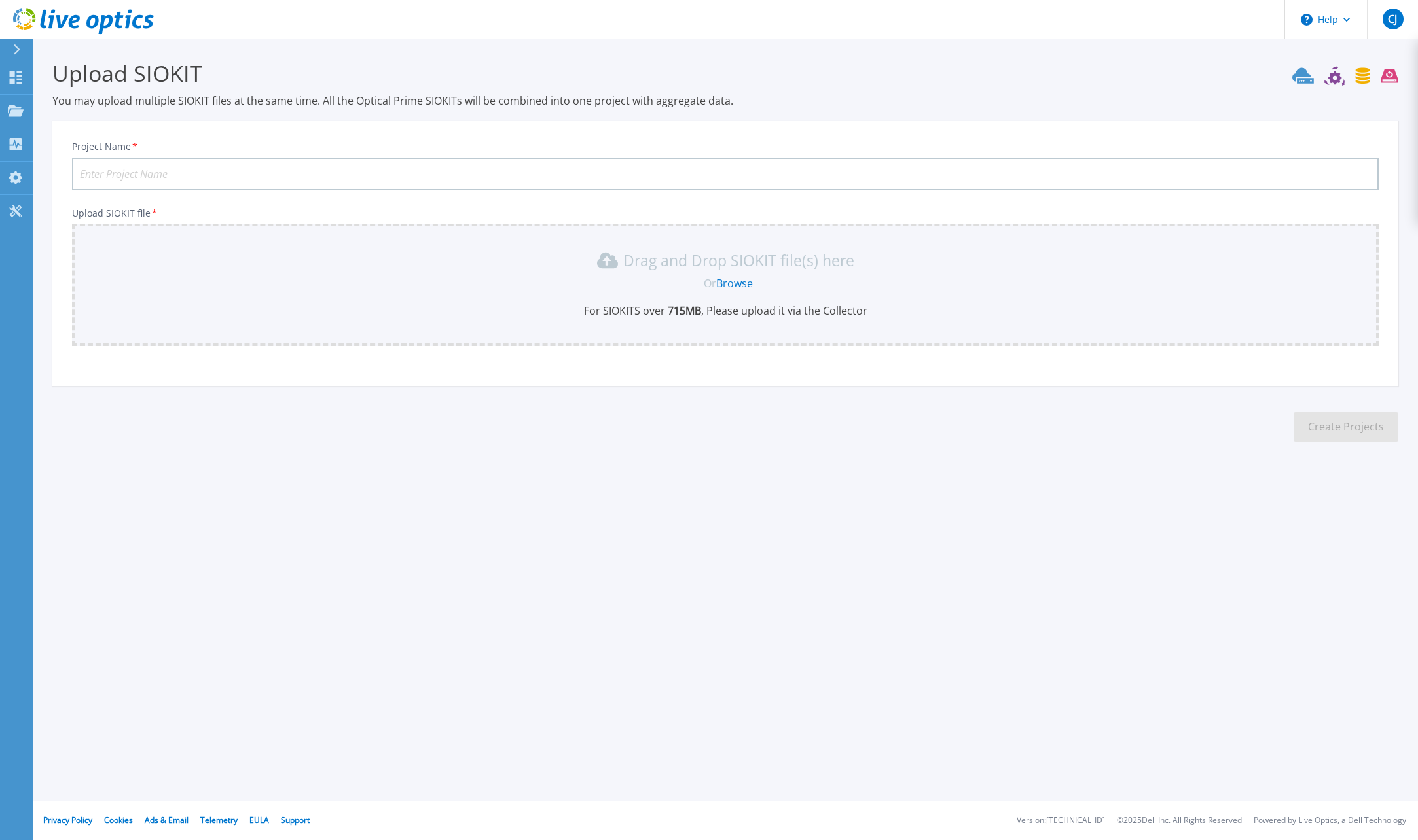
click at [736, 282] on link "Browse" at bounding box center [734, 283] width 37 height 14
click at [8, 55] on button at bounding box center [17, 50] width 33 height 23
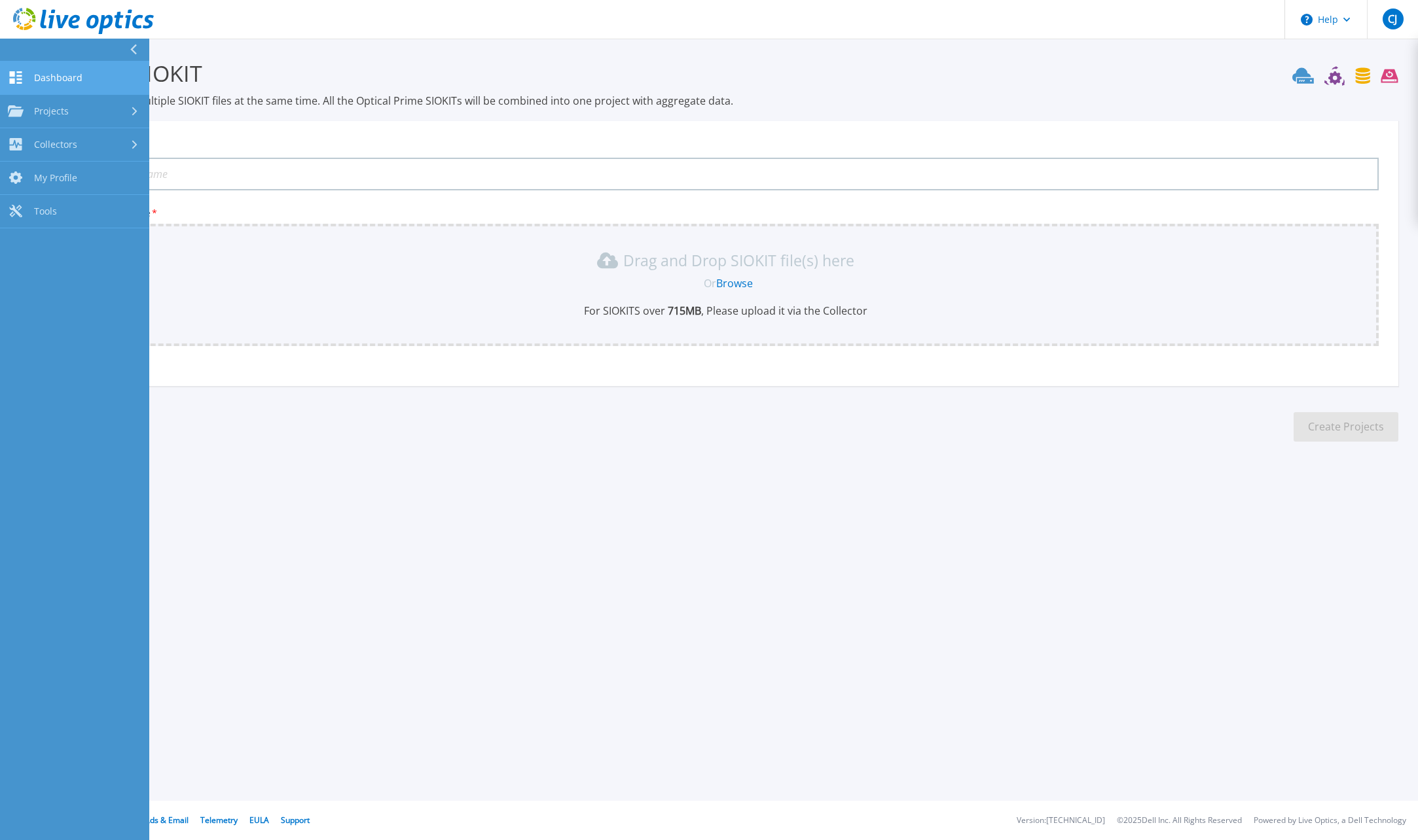
click at [41, 78] on span "Dashboard" at bounding box center [58, 78] width 48 height 12
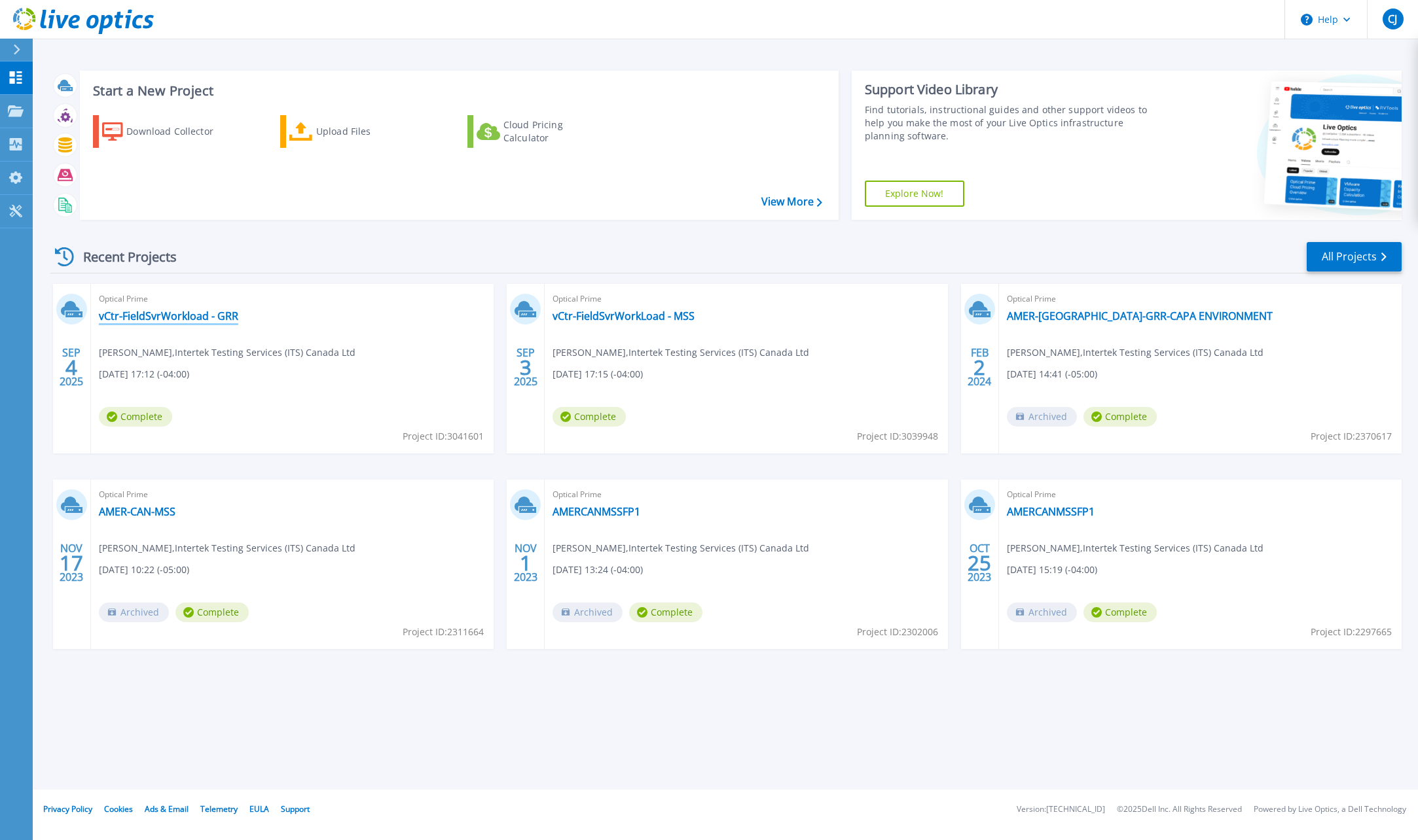
drag, startPoint x: 178, startPoint y: 312, endPoint x: 135, endPoint y: 312, distance: 43.0
click at [135, 312] on link "vCtr-FieldSvrWorkload - GRR" at bounding box center [169, 315] width 140 height 13
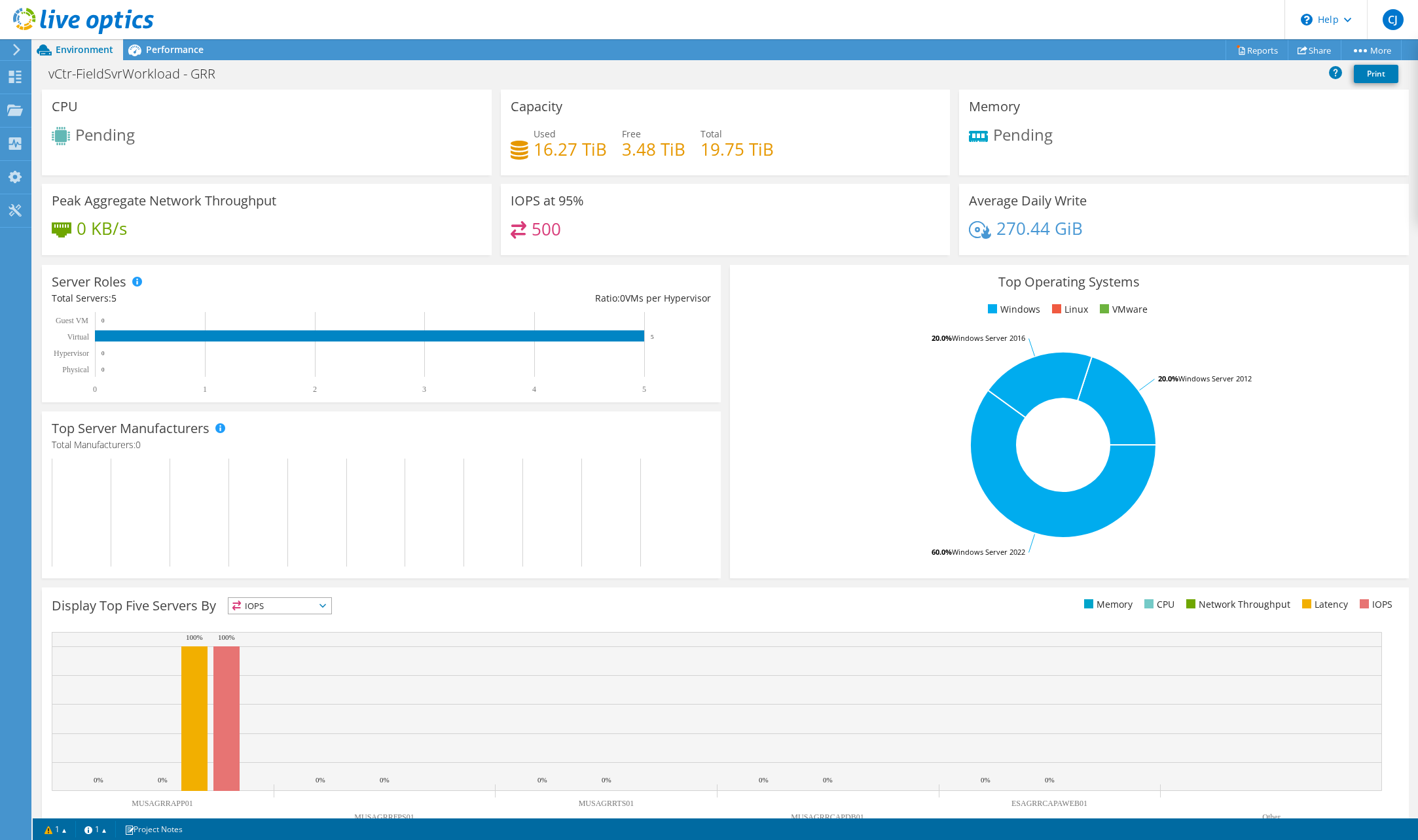
scroll to position [13, 0]
click at [1306, 50] on link "Share" at bounding box center [1314, 50] width 53 height 20
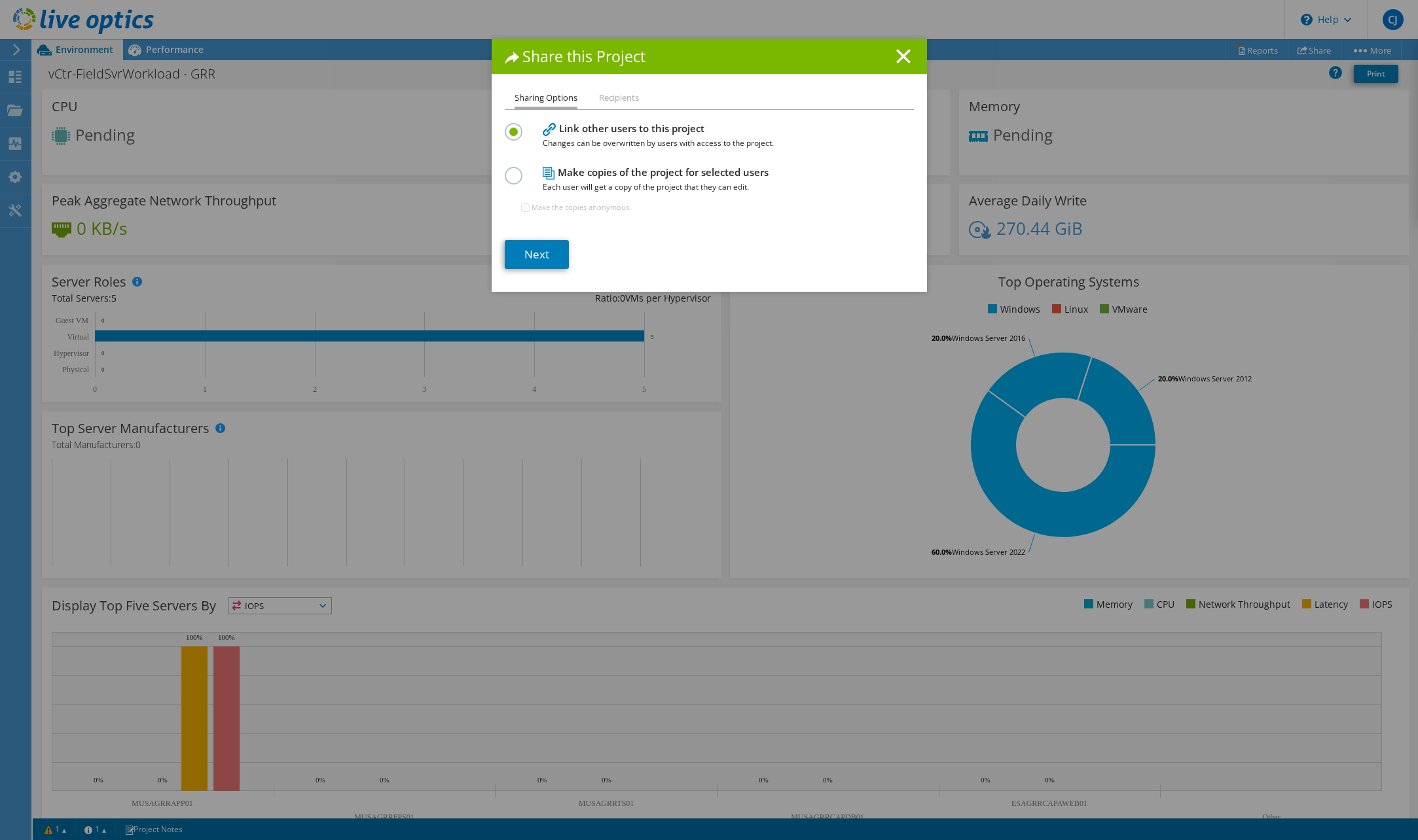
click at [626, 97] on li "Recipients" at bounding box center [618, 98] width 40 height 17
click at [880, 54] on h1 "Share this Project" at bounding box center [709, 56] width 409 height 15
click at [904, 50] on line at bounding box center [903, 56] width 13 height 13
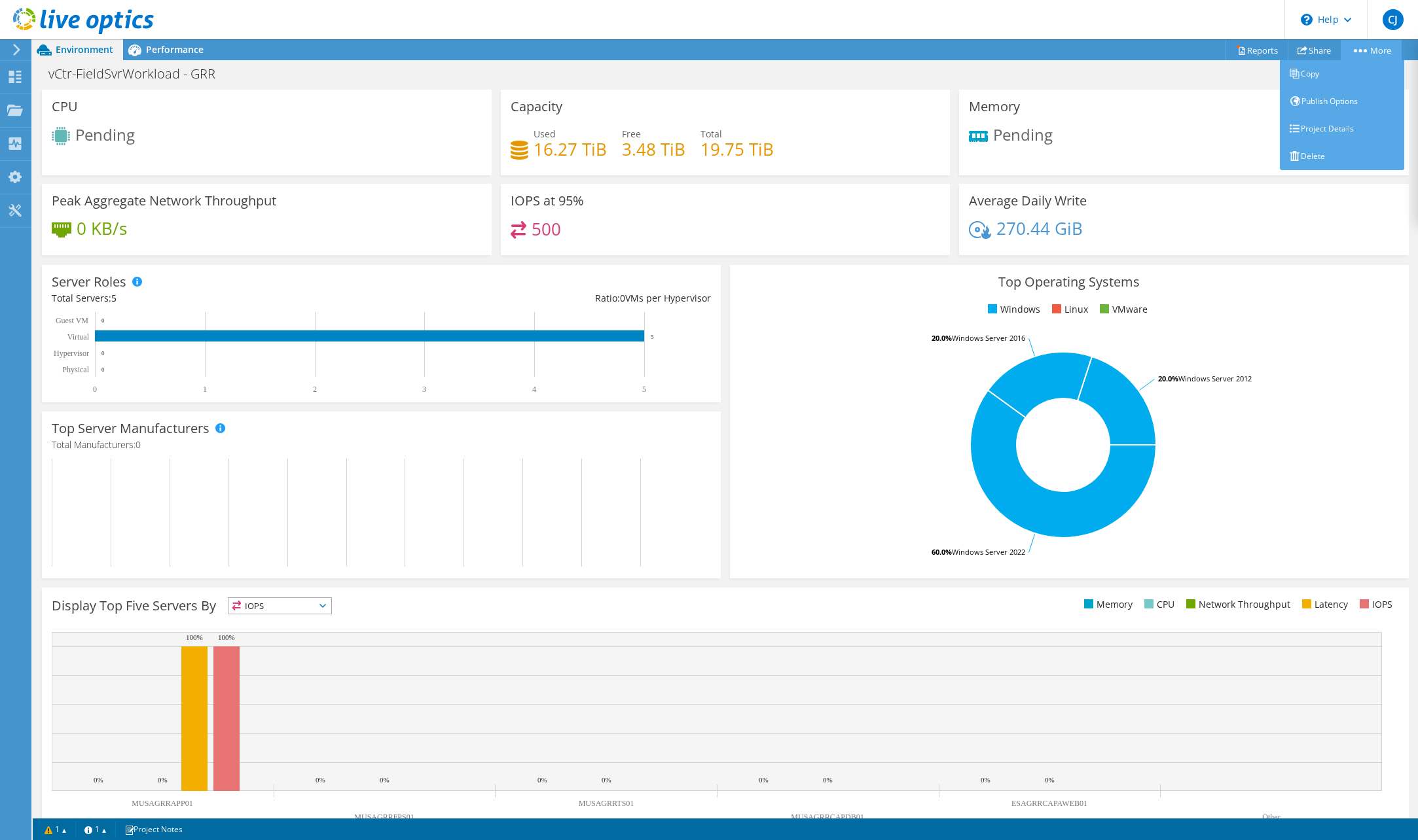
click at [1347, 44] on link "More" at bounding box center [1371, 50] width 61 height 20
click at [1347, 104] on link "Publish Options" at bounding box center [1342, 101] width 125 height 28
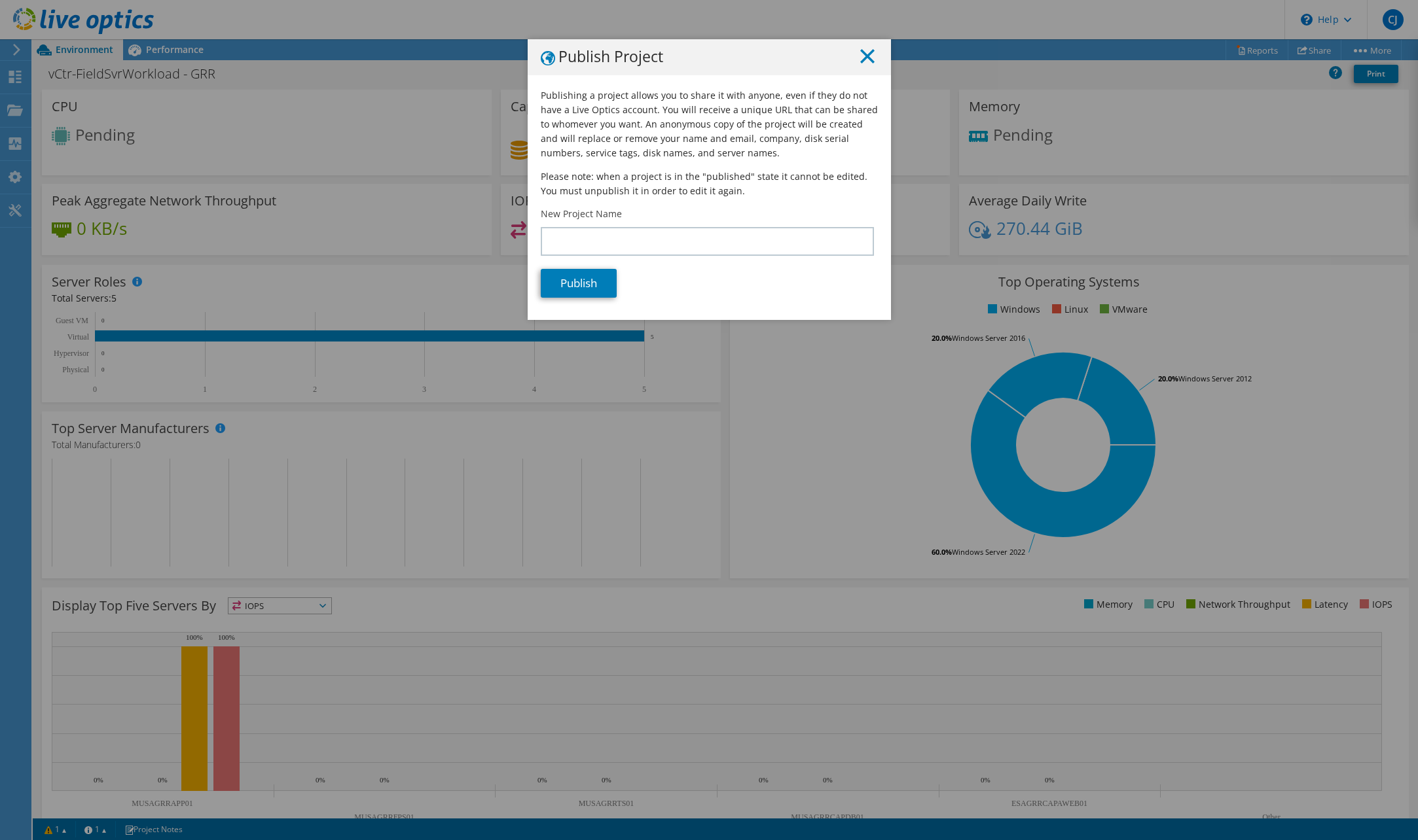
click at [864, 50] on icon at bounding box center [867, 56] width 14 height 14
